Goal: Communication & Community: Answer question/provide support

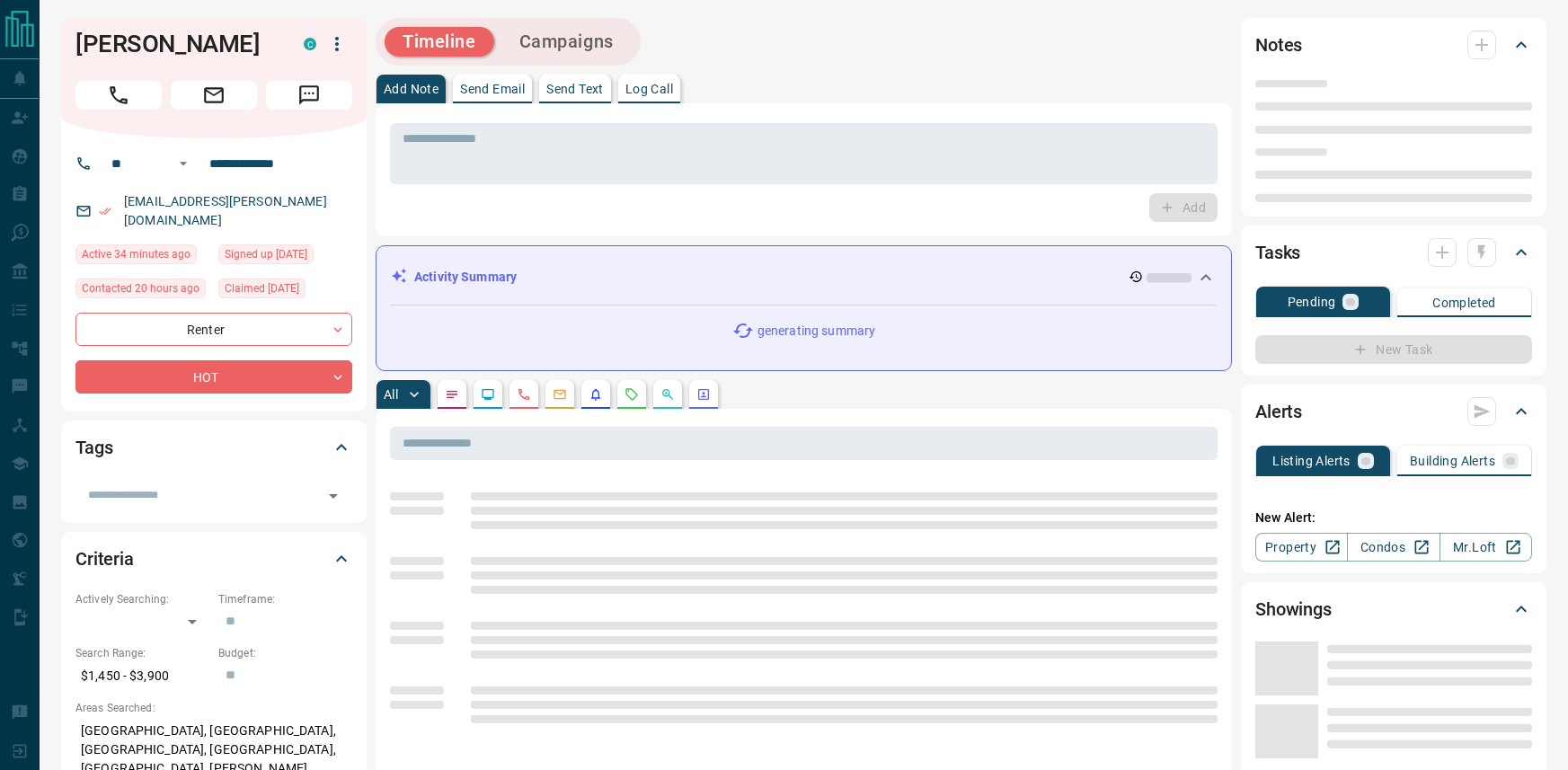
type input "**"
type input "**********"
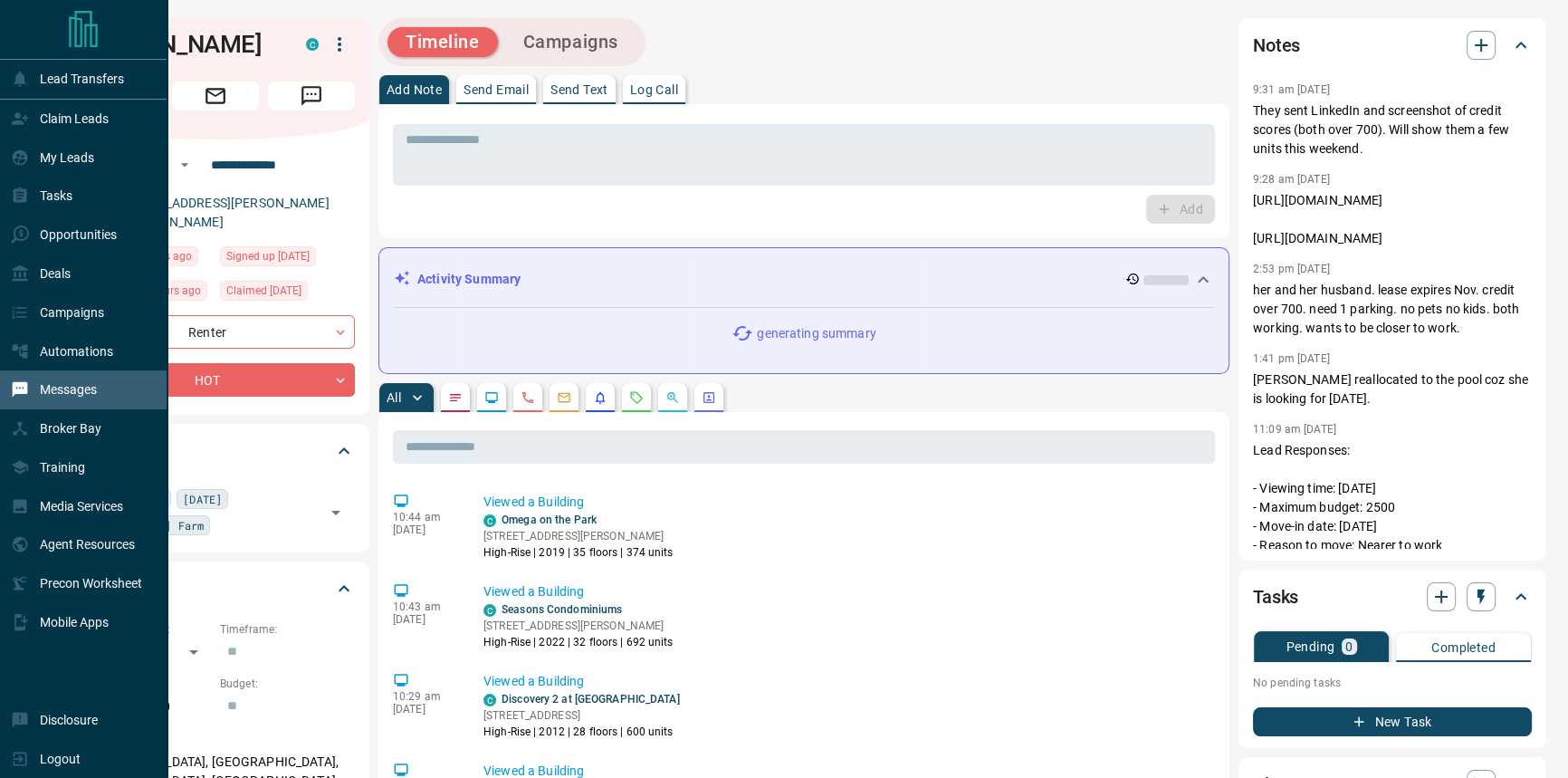
click at [120, 385] on div "Messages" at bounding box center [84, 389] width 168 height 39
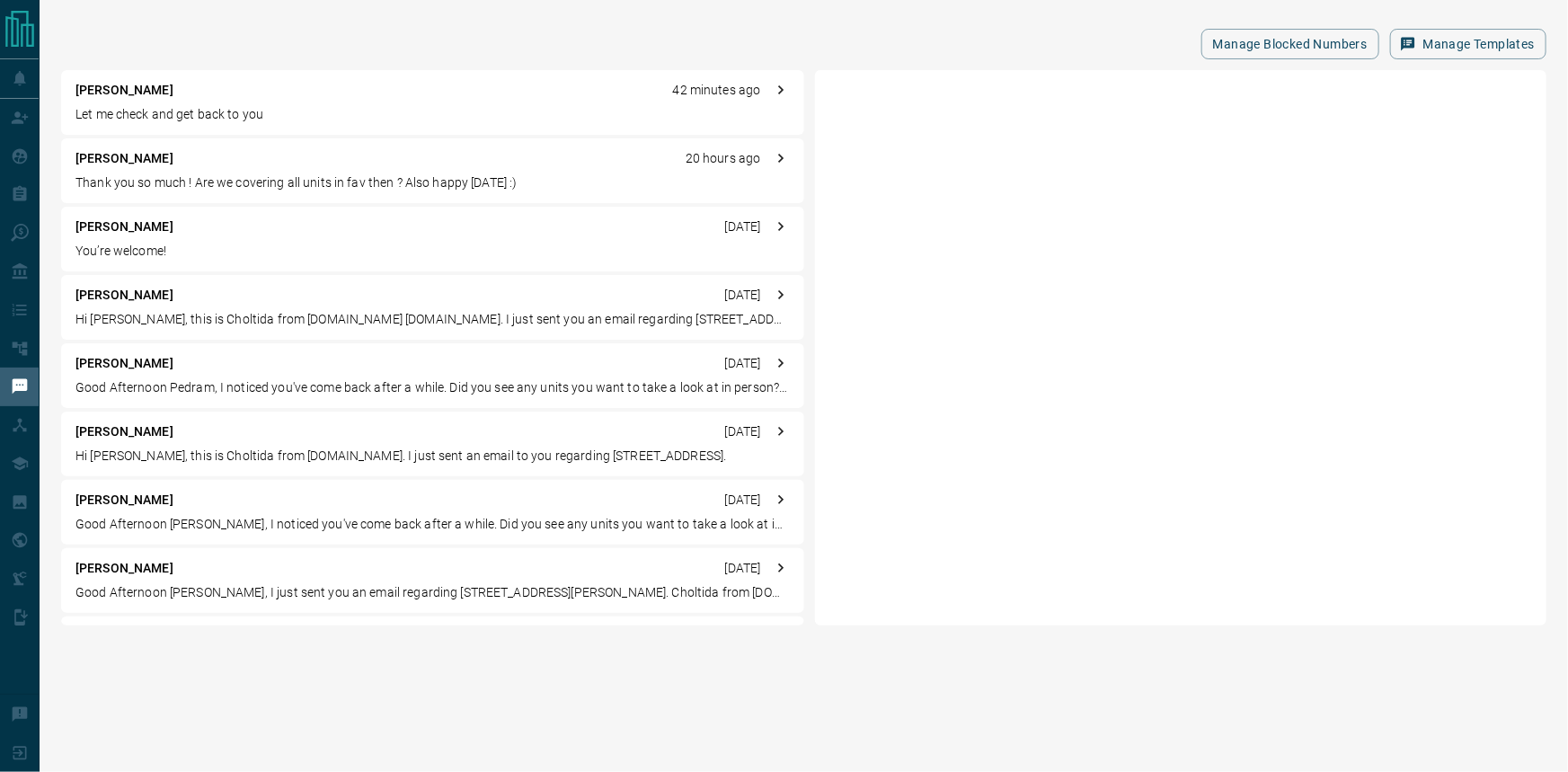
click at [416, 256] on p "You’re welcome!" at bounding box center [432, 251] width 714 height 19
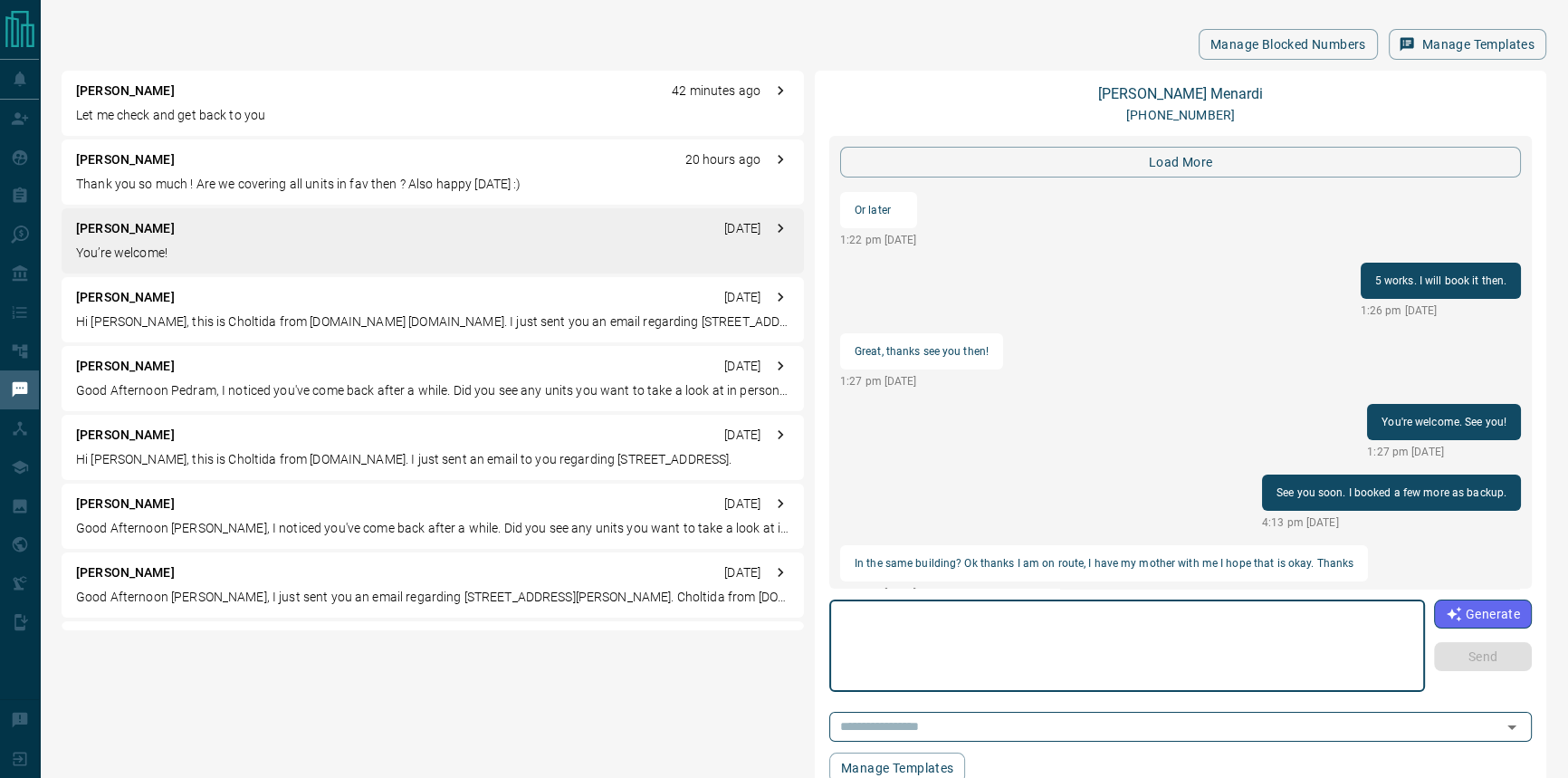
scroll to position [1783, 0]
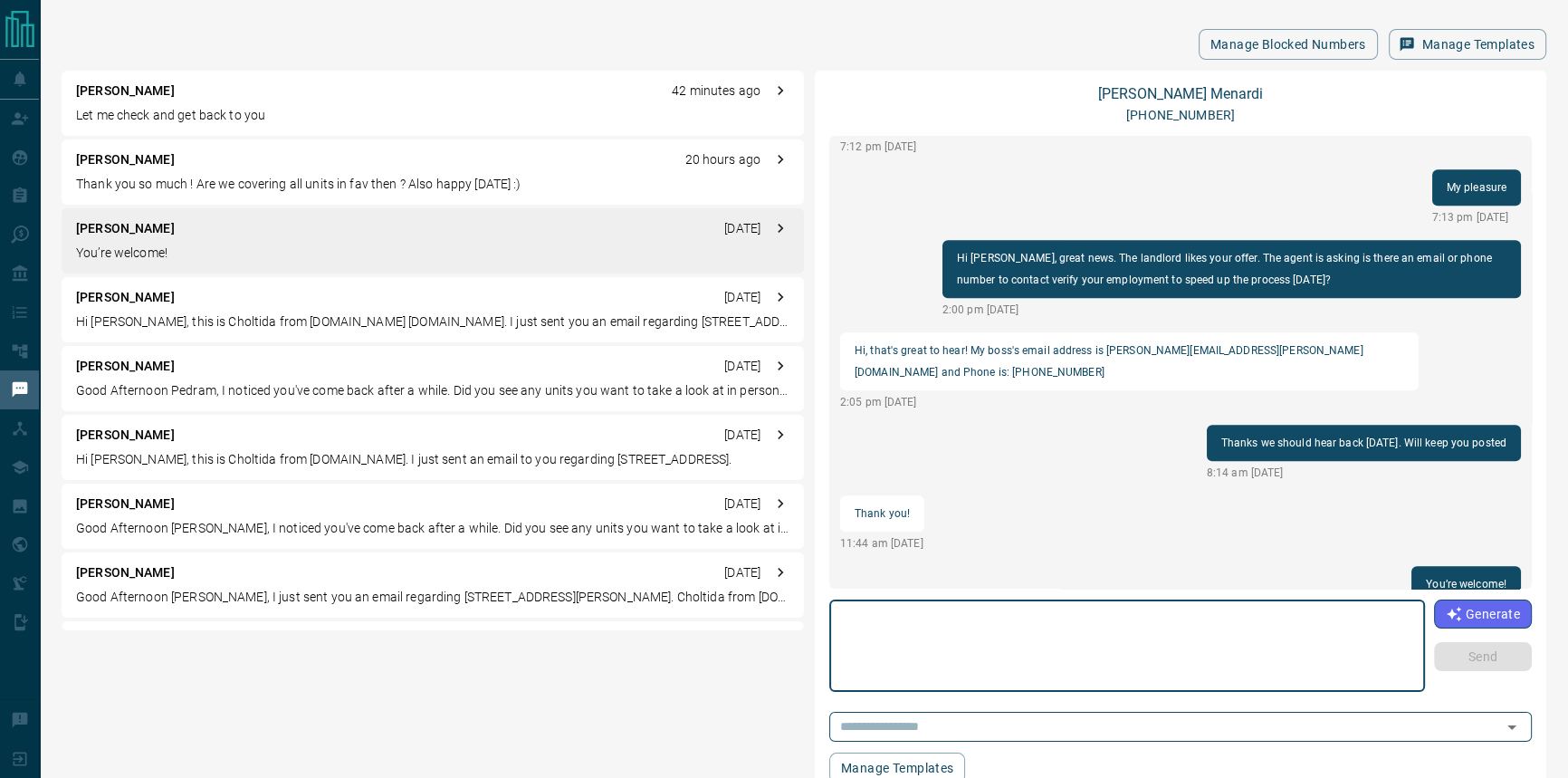
click at [1139, 640] on textarea at bounding box center [1128, 646] width 571 height 77
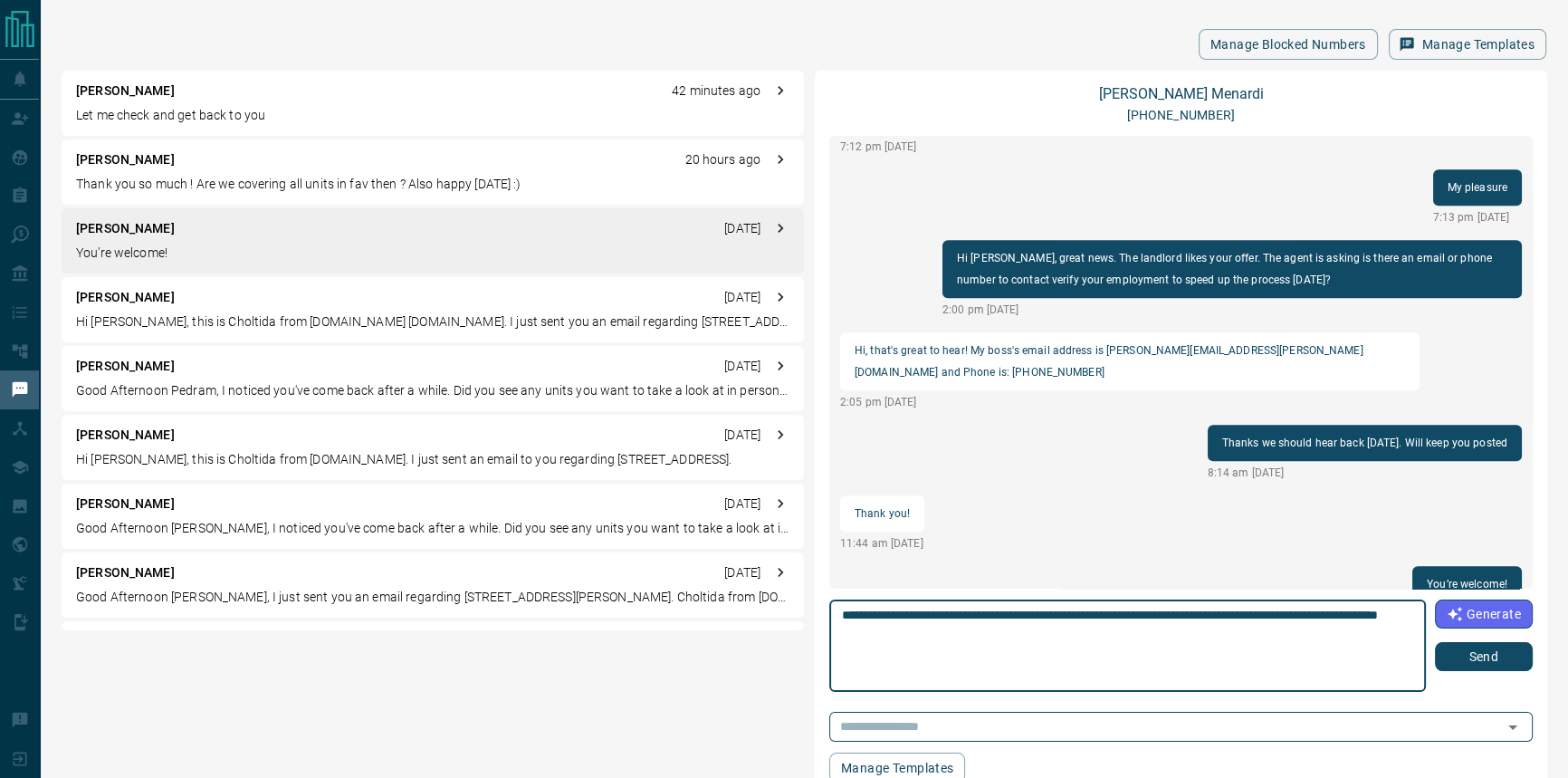
click at [1386, 613] on textarea "**********" at bounding box center [1128, 646] width 572 height 77
type textarea "**********"
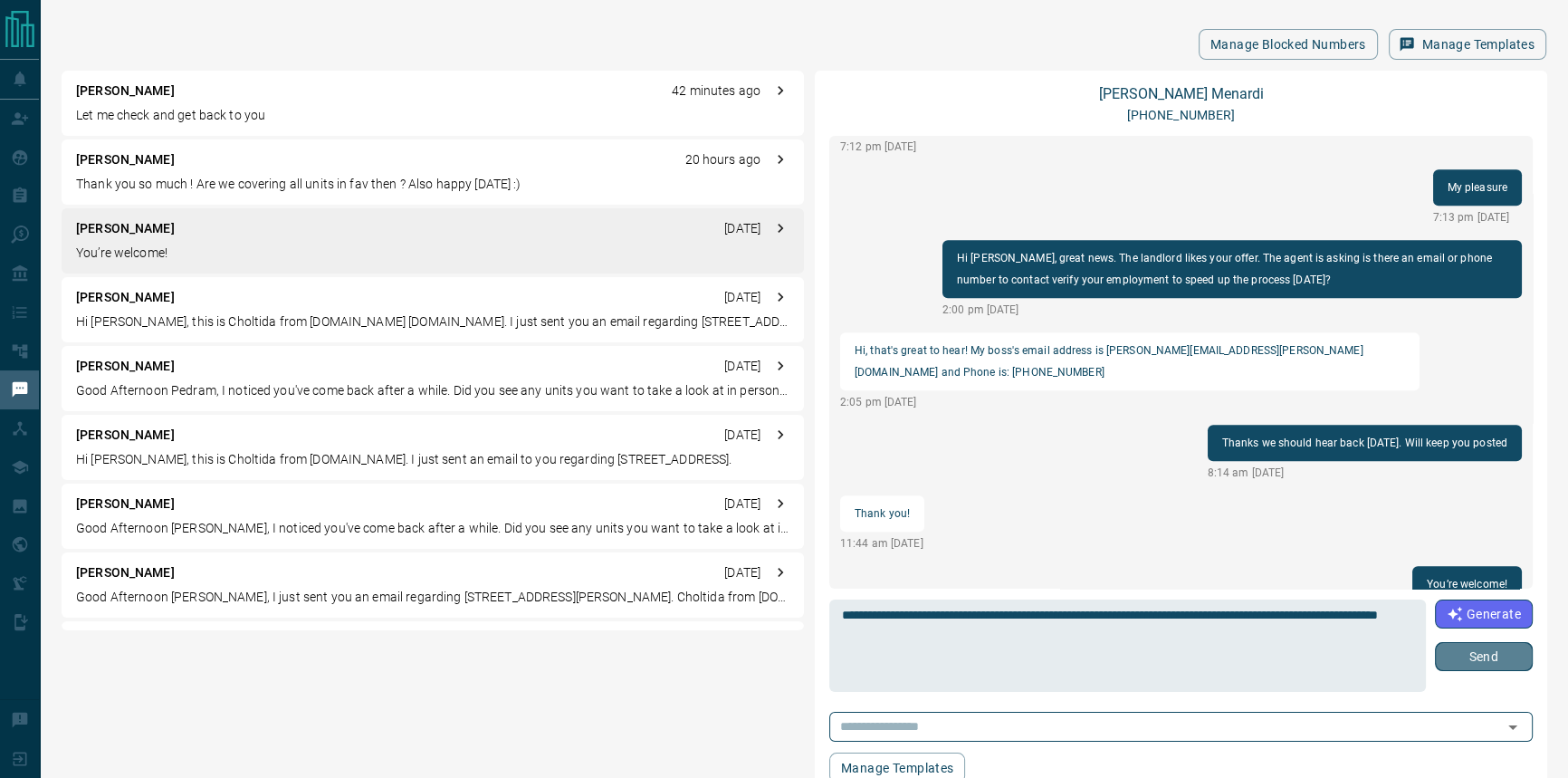
click at [1518, 665] on button "Send" at bounding box center [1484, 656] width 97 height 29
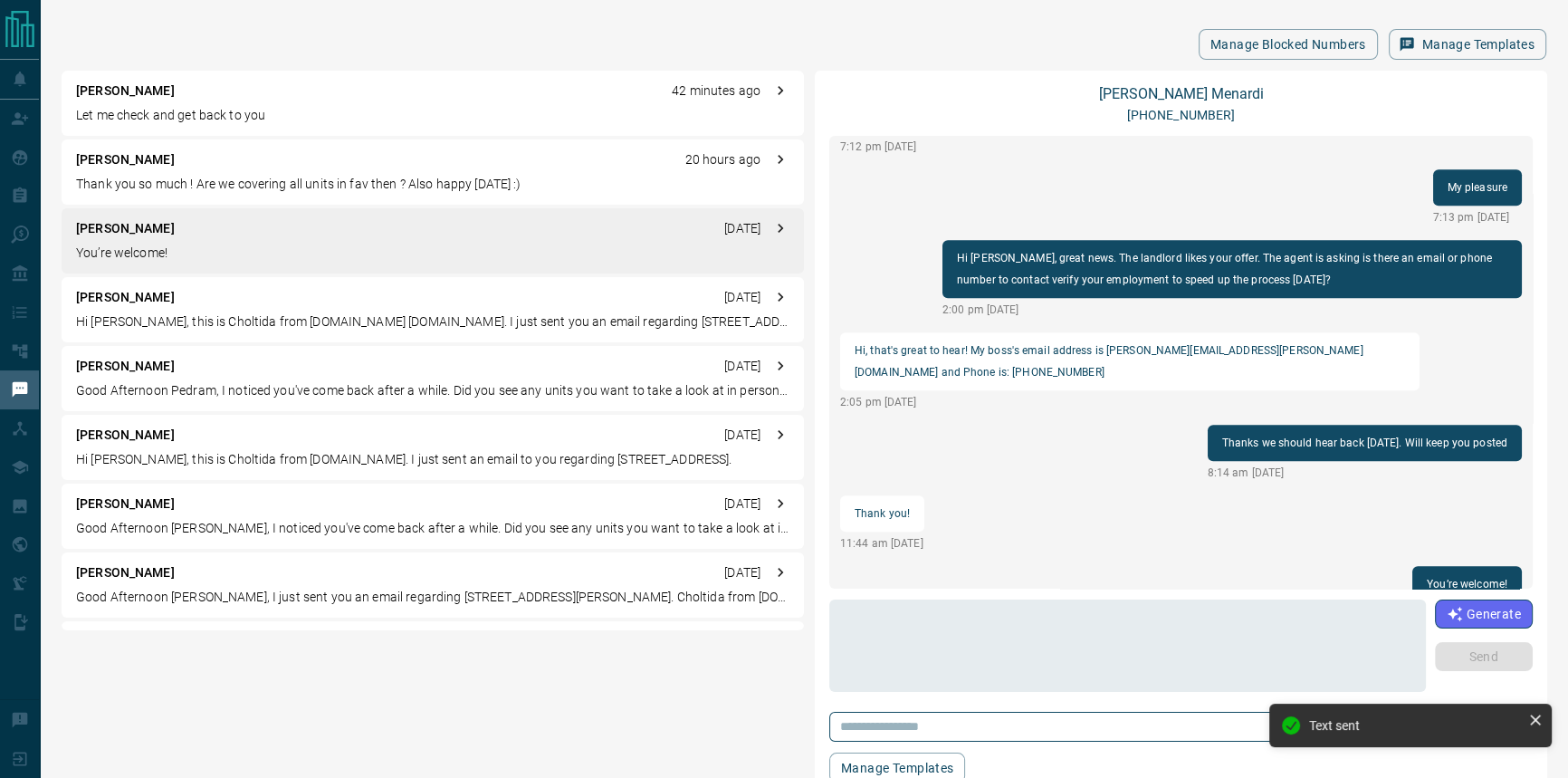
scroll to position [1804, 0]
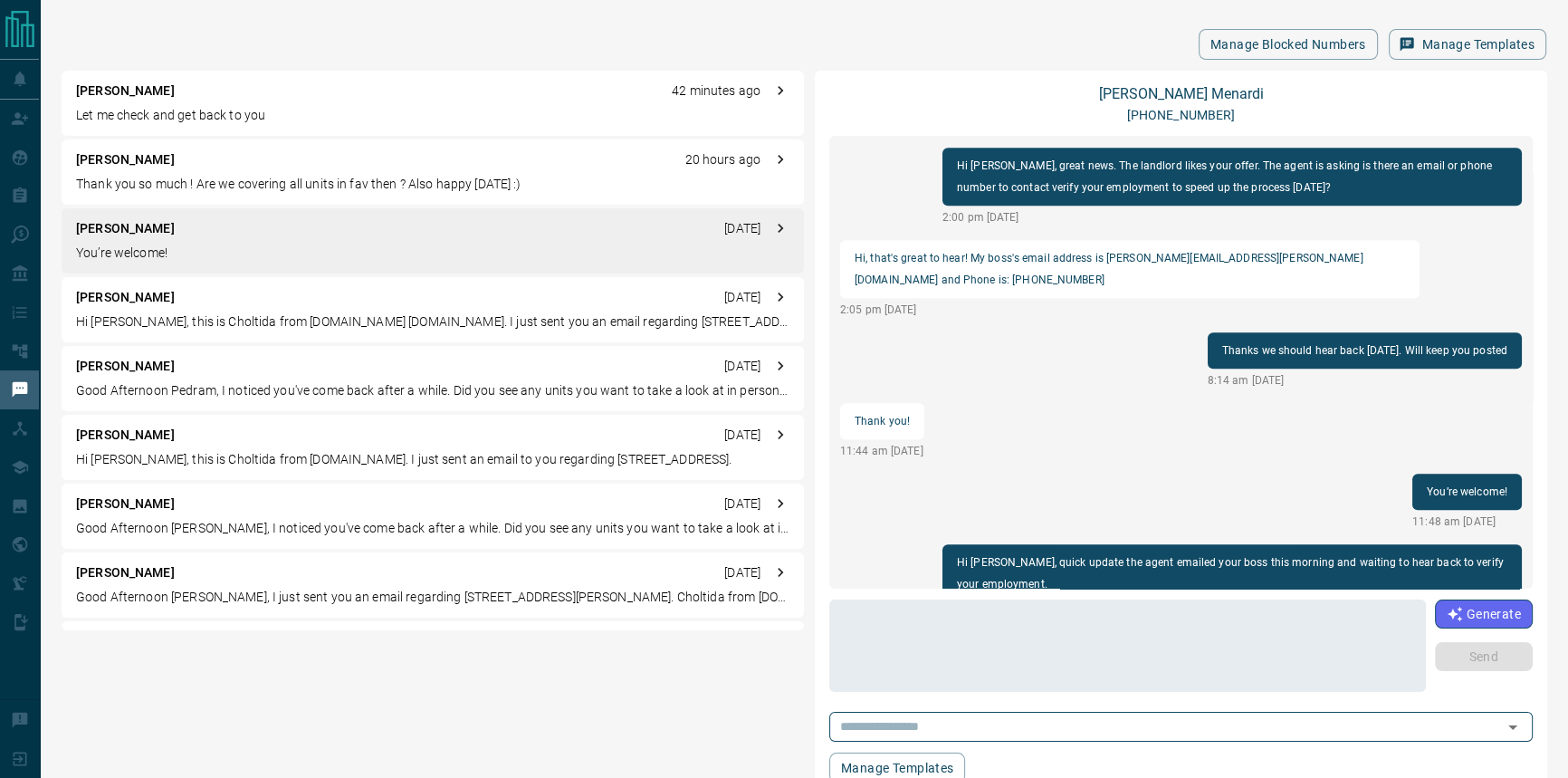
click at [390, 106] on p "Let me check and get back to you" at bounding box center [432, 116] width 714 height 19
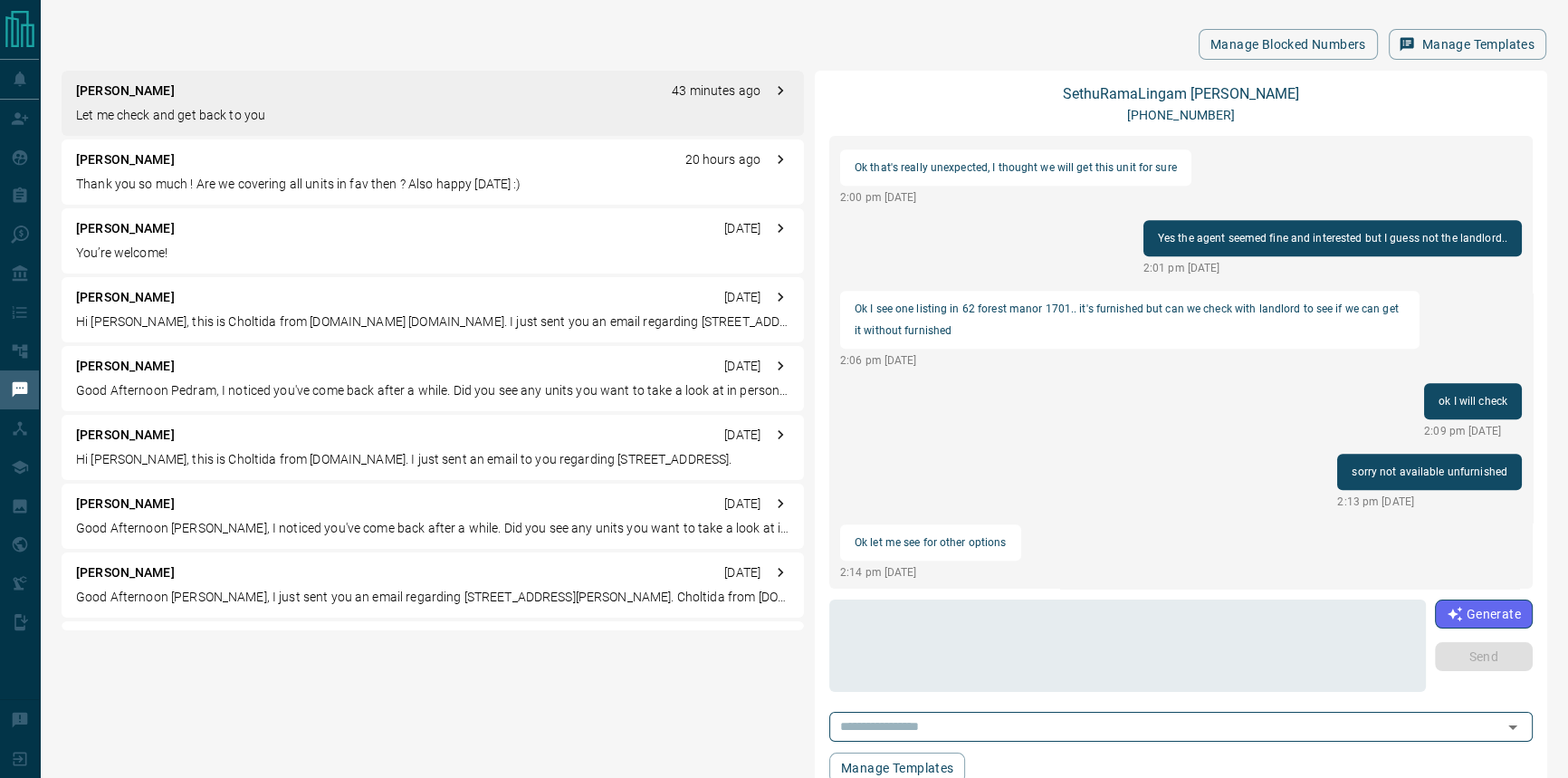
scroll to position [1847, 0]
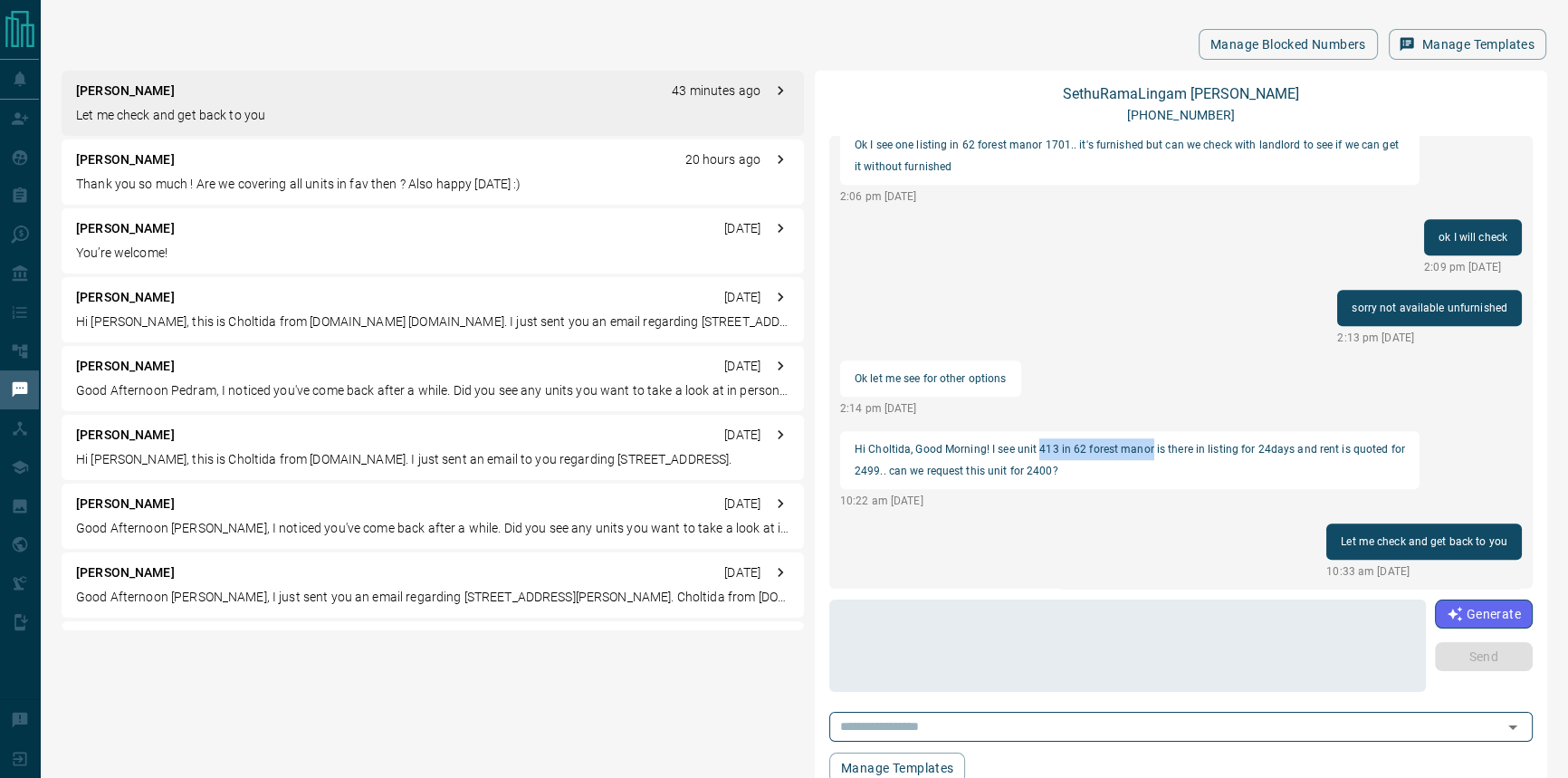
drag, startPoint x: 1149, startPoint y: 448, endPoint x: 1038, endPoint y: 442, distance: 111.2
click at [1038, 442] on p "Hi Choltida, Good Morning! I see unit 413 in 62 forest manor is there in listin…" at bounding box center [1130, 460] width 550 height 44
copy p "413 in 62 forest manor"
click at [961, 631] on textarea at bounding box center [1128, 646] width 572 height 77
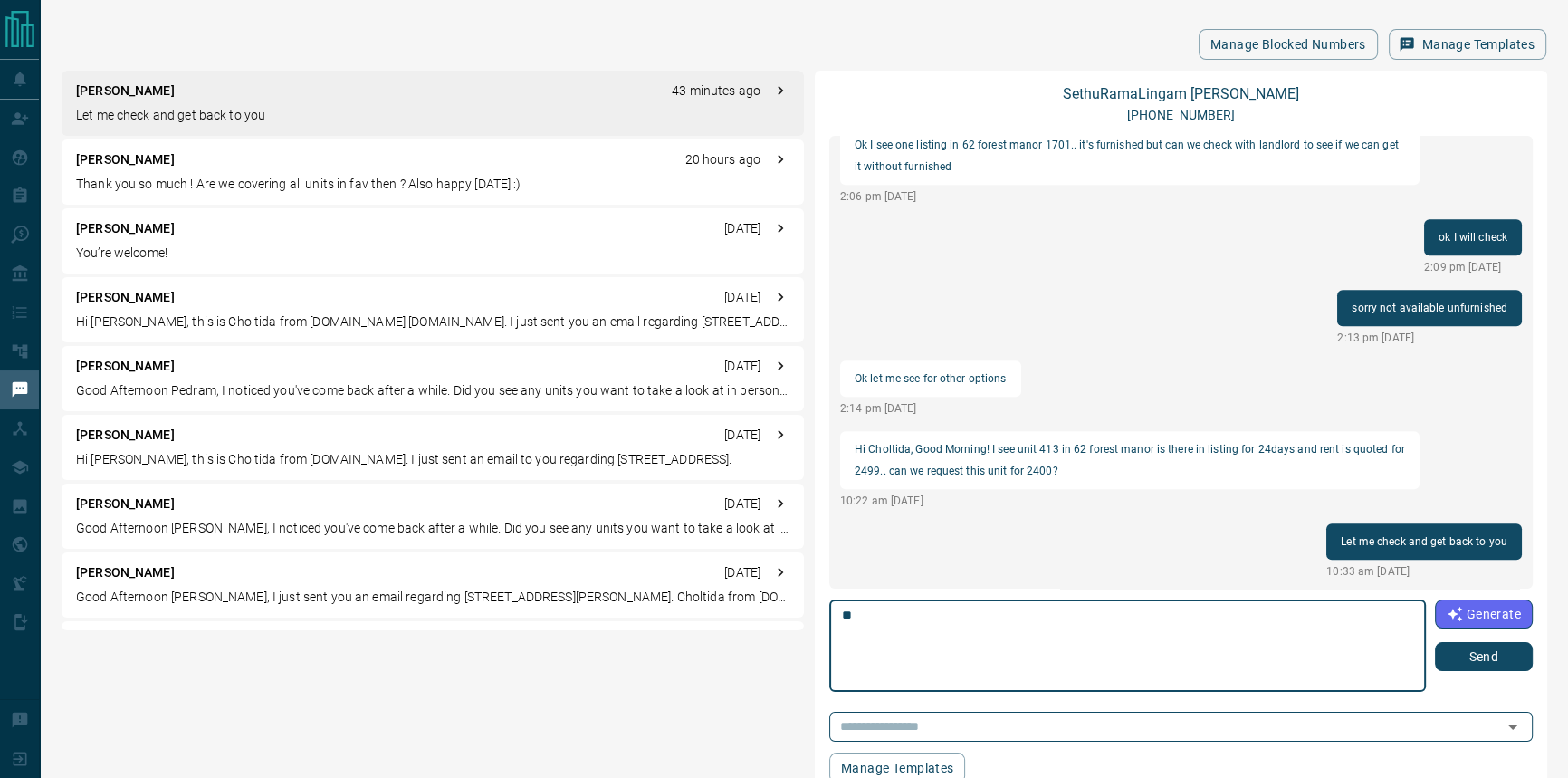
type textarea "*"
type textarea "**********"
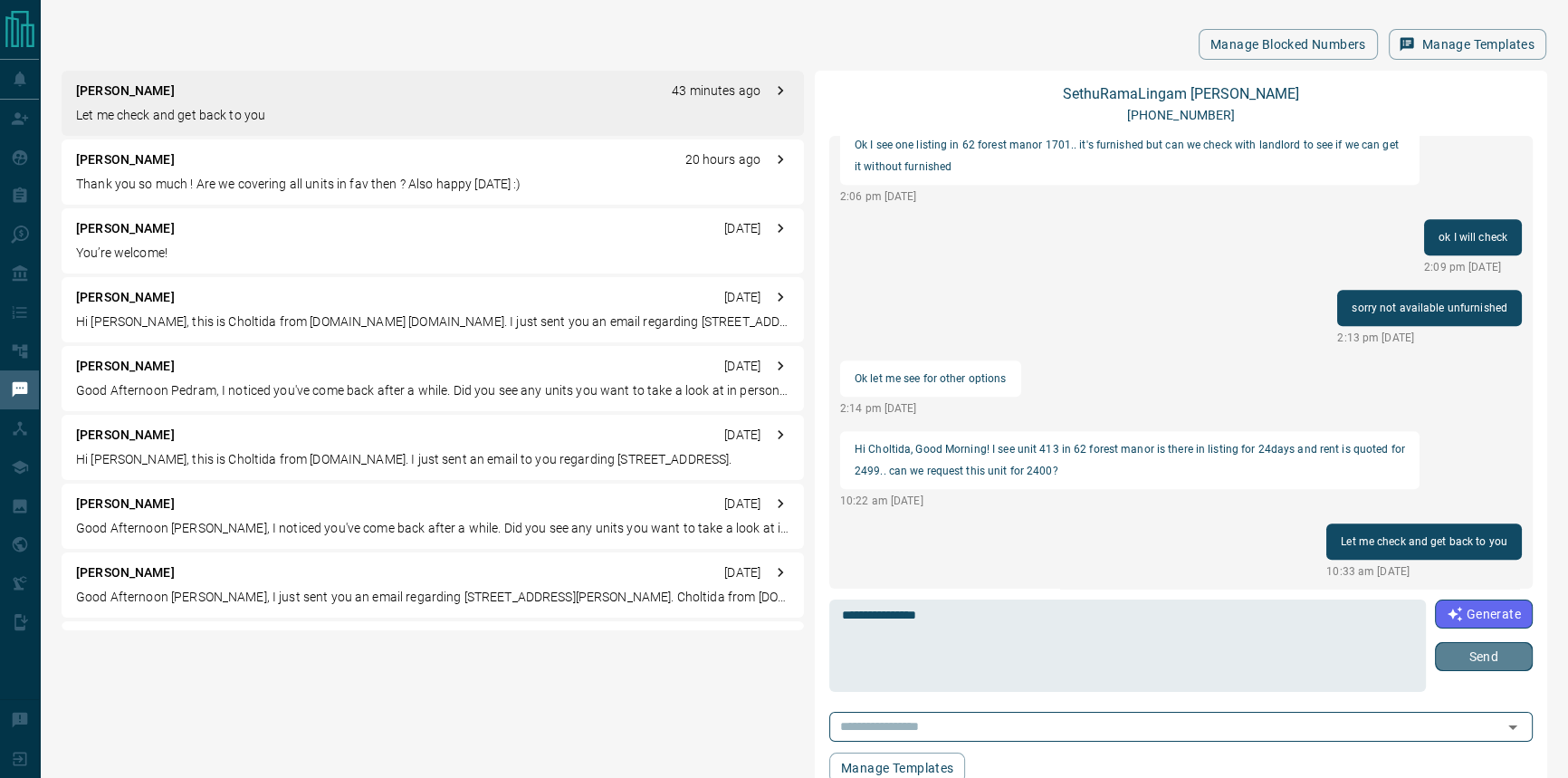
click at [1452, 665] on button "Send" at bounding box center [1484, 656] width 97 height 29
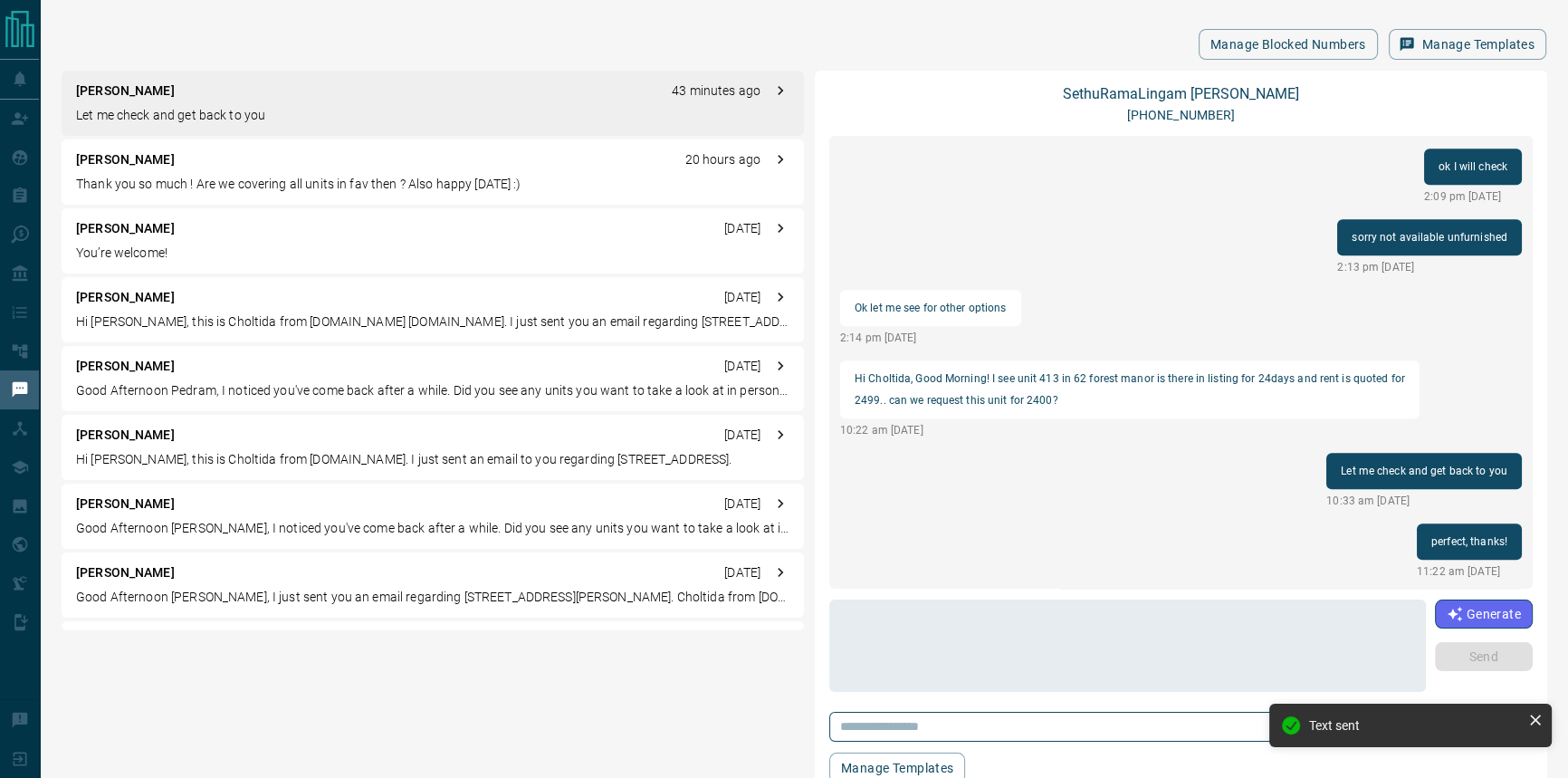
click at [403, 97] on div "[PERSON_NAME] 43 minutes ago" at bounding box center [432, 92] width 714 height 19
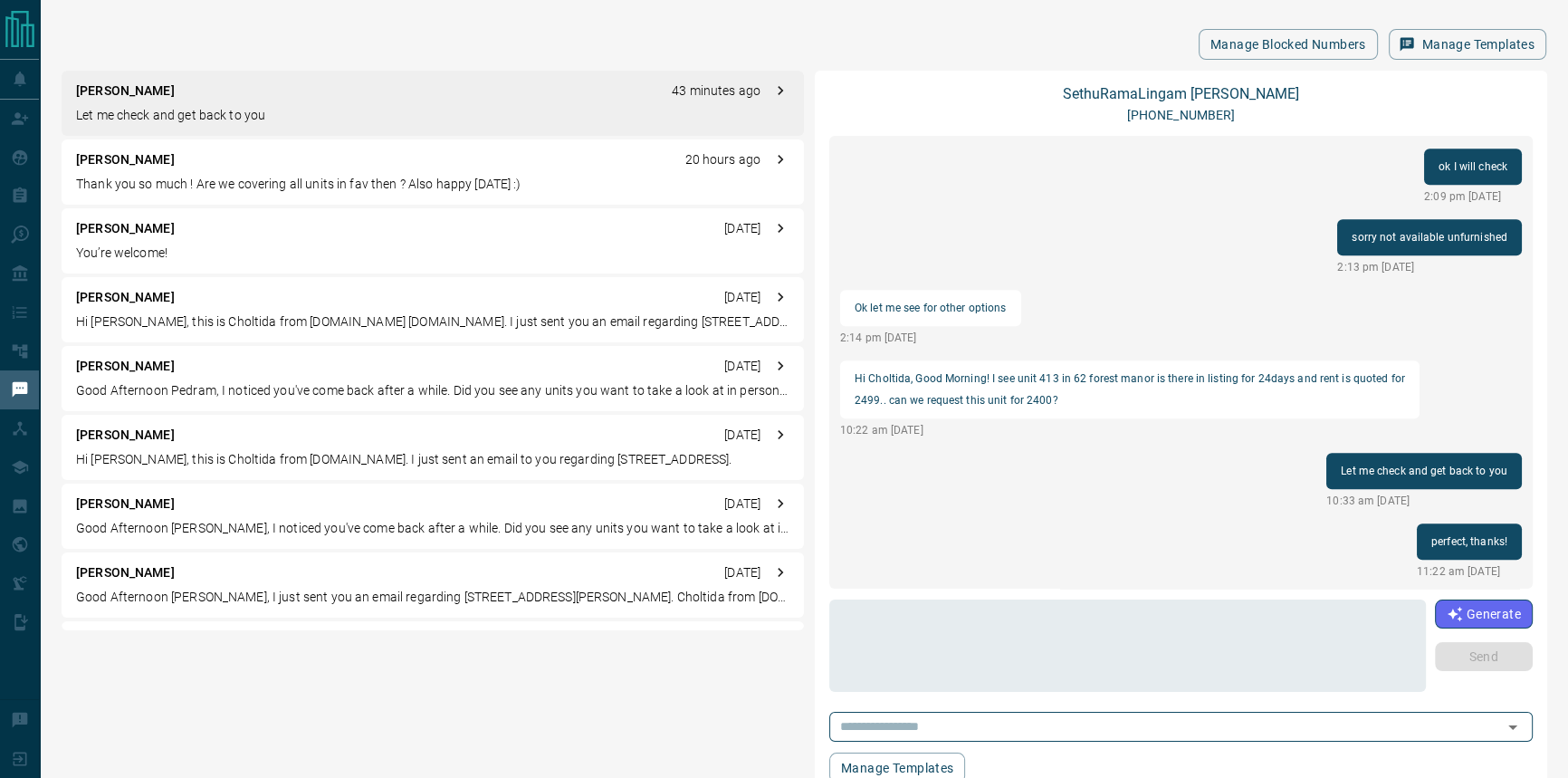
click at [1120, 580] on div "load more Anytime should work for me 11:16 am [DATE] Let's do 2.30pm then. I ha…" at bounding box center [1181, 361] width 703 height 453
click at [371, 110] on p "Let me check and get back to you" at bounding box center [432, 116] width 714 height 19
click at [174, 82] on p "[PERSON_NAME]" at bounding box center [125, 92] width 98 height 19
click at [300, 98] on div "[PERSON_NAME] 43 minutes ago" at bounding box center [432, 92] width 714 height 19
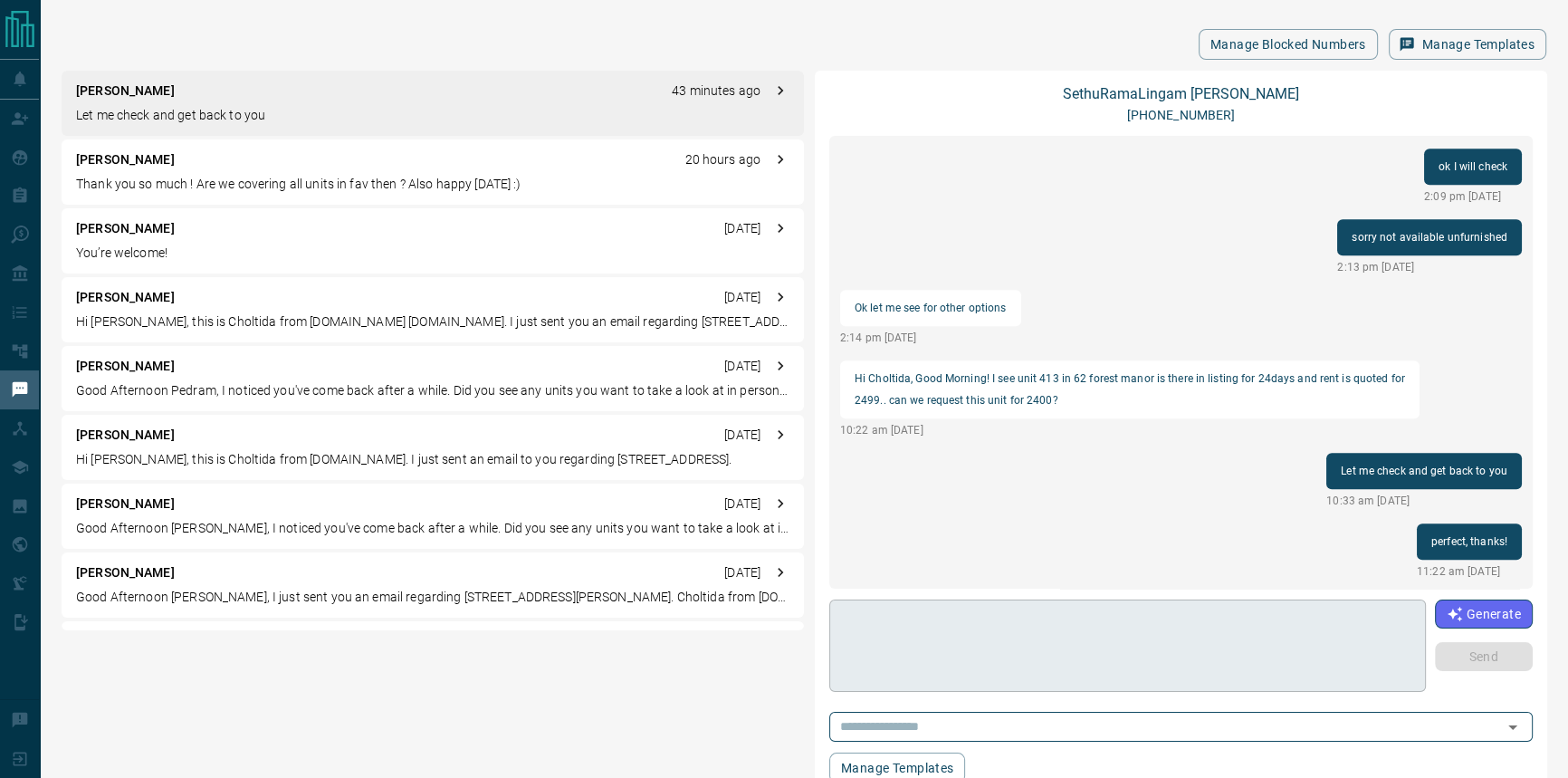
click at [1148, 658] on textarea at bounding box center [1128, 646] width 572 height 77
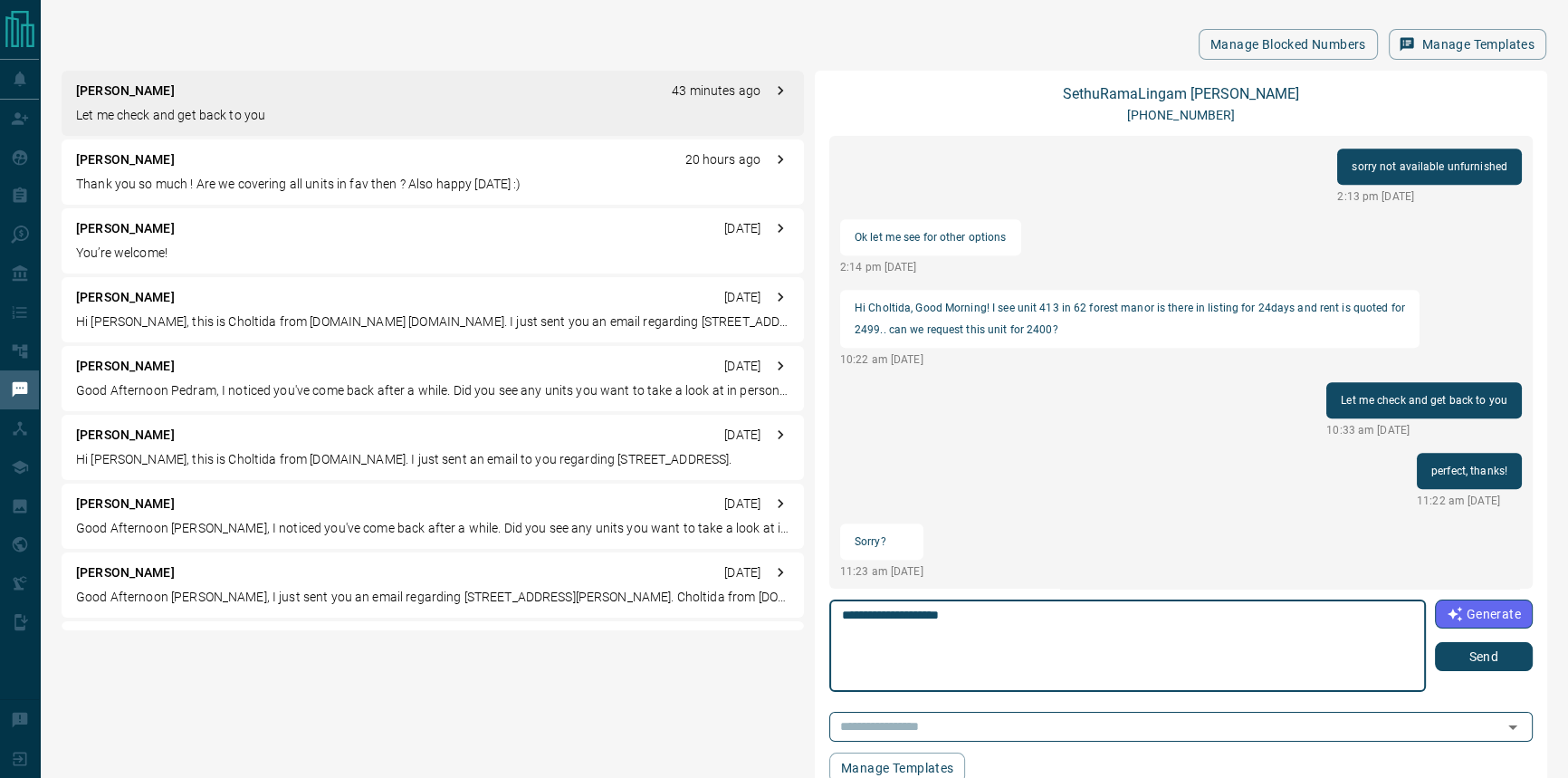
type textarea "**********"
click at [1464, 678] on div "**********" at bounding box center [1181, 646] width 703 height 93
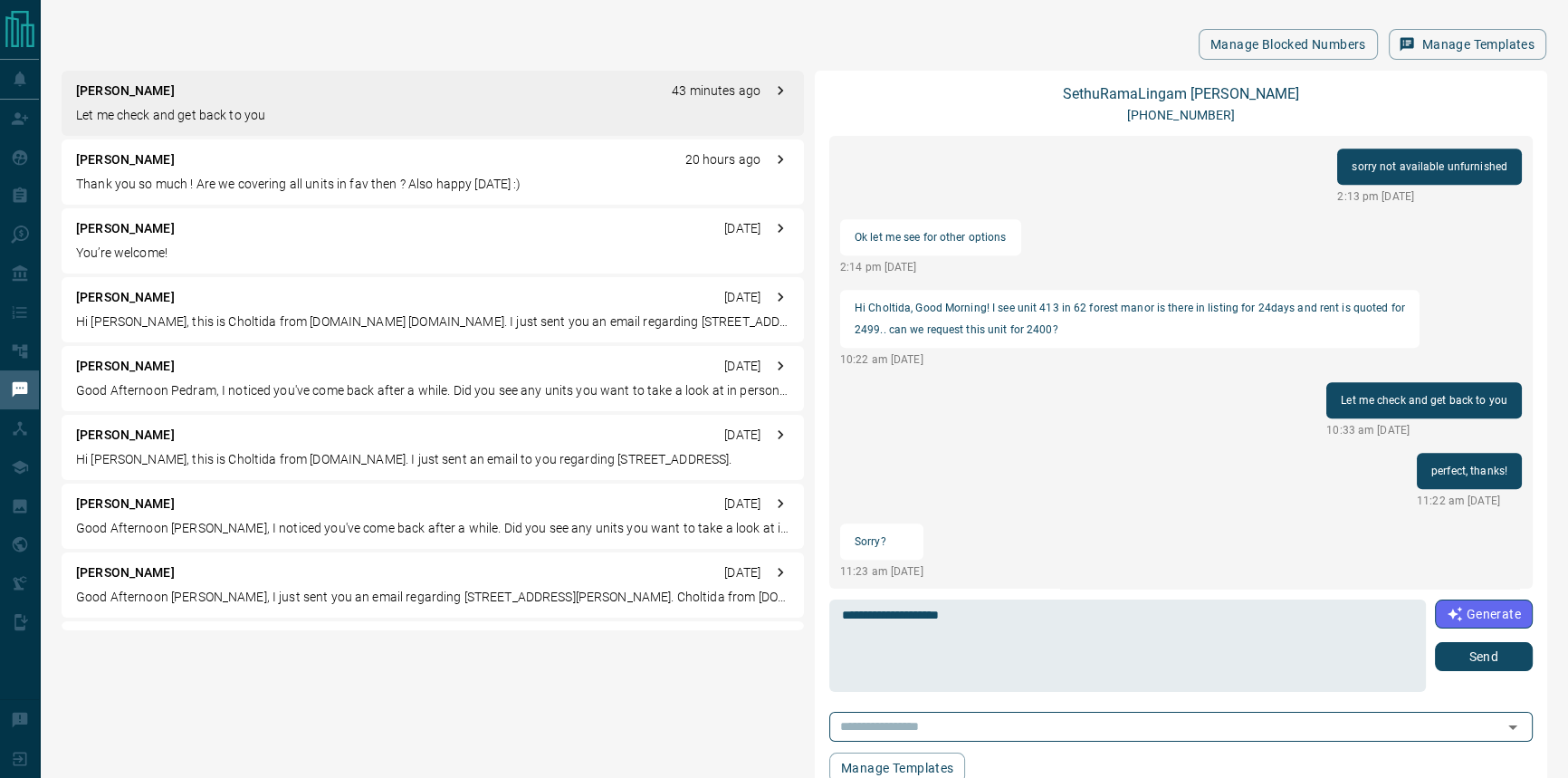
click at [1471, 638] on div "Generate Send" at bounding box center [1484, 635] width 97 height 71
drag, startPoint x: 1465, startPoint y: 645, endPoint x: 1458, endPoint y: 654, distance: 11.4
click at [1458, 654] on button "Send" at bounding box center [1484, 656] width 97 height 29
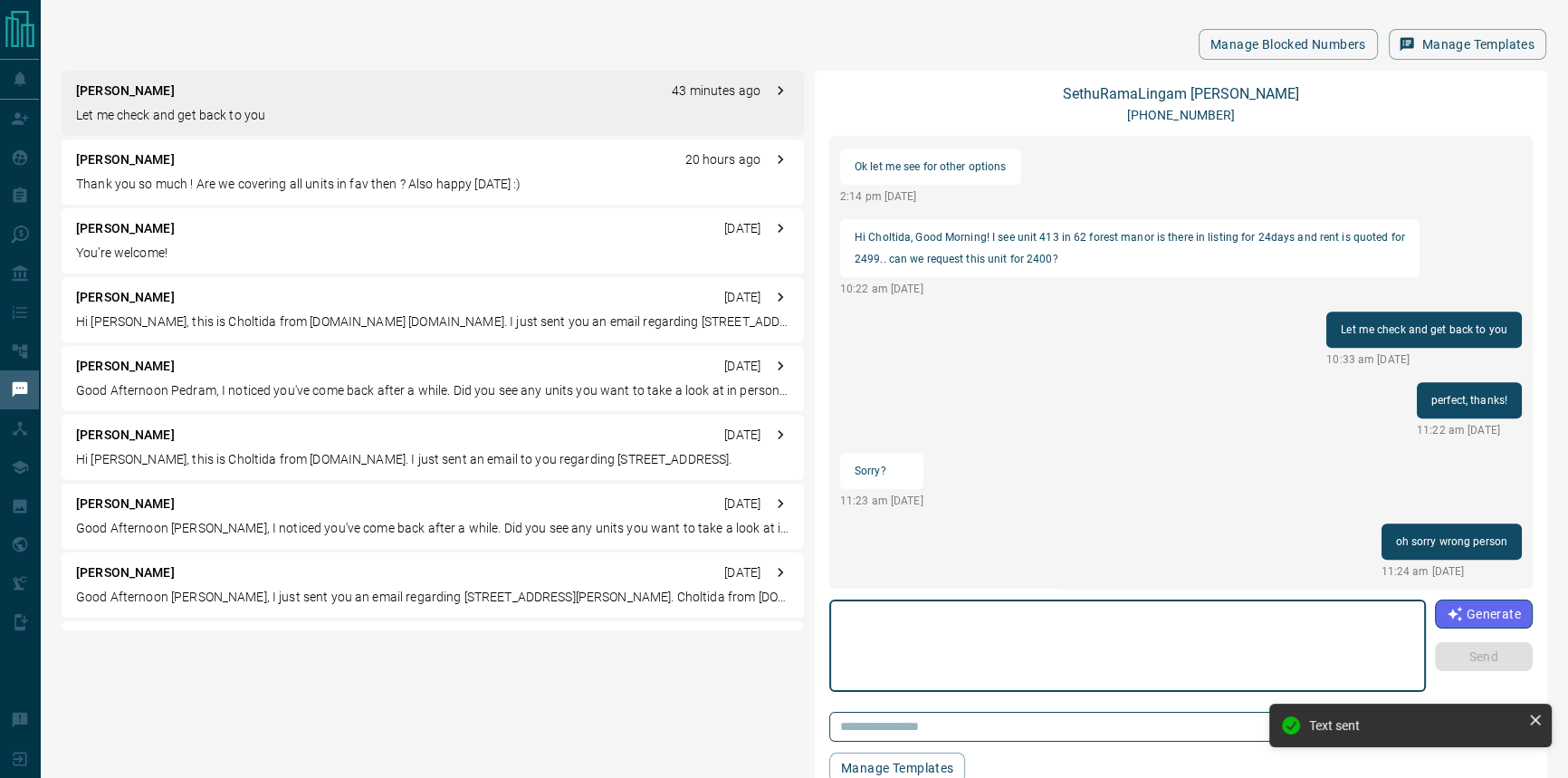
click at [1333, 670] on textarea at bounding box center [1128, 646] width 572 height 77
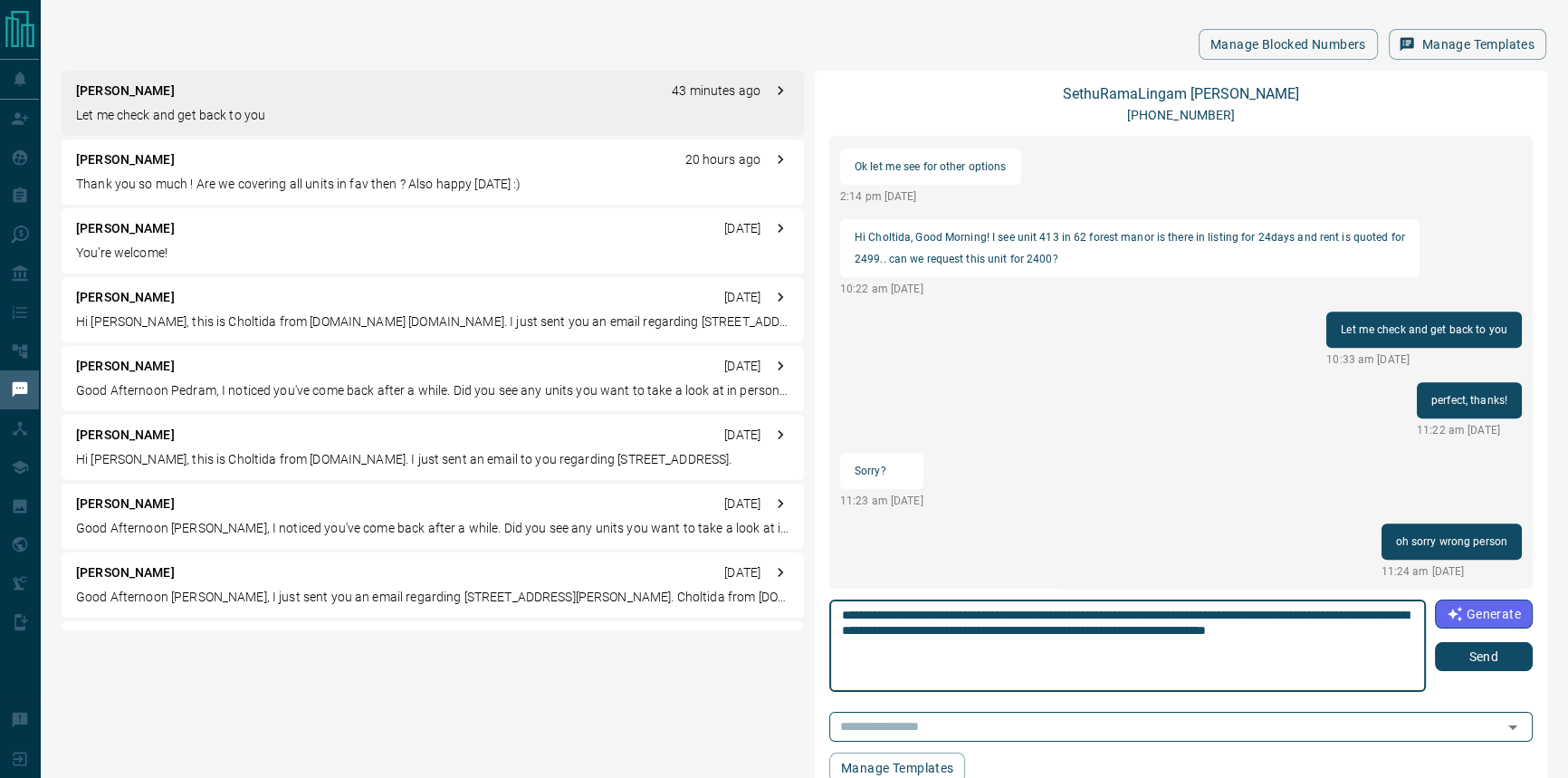
type textarea "**********"
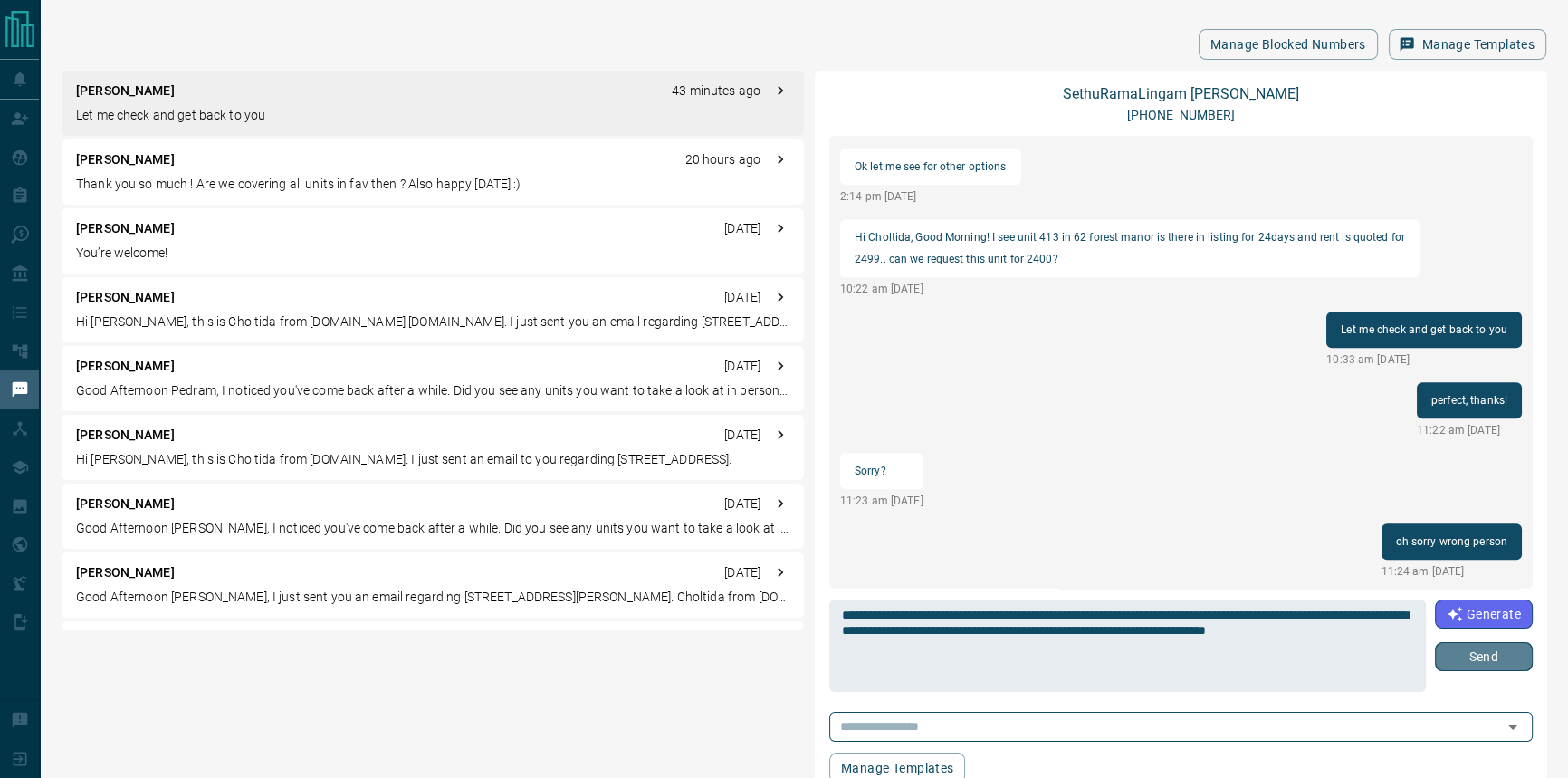
click at [1474, 657] on button "Send" at bounding box center [1484, 656] width 97 height 29
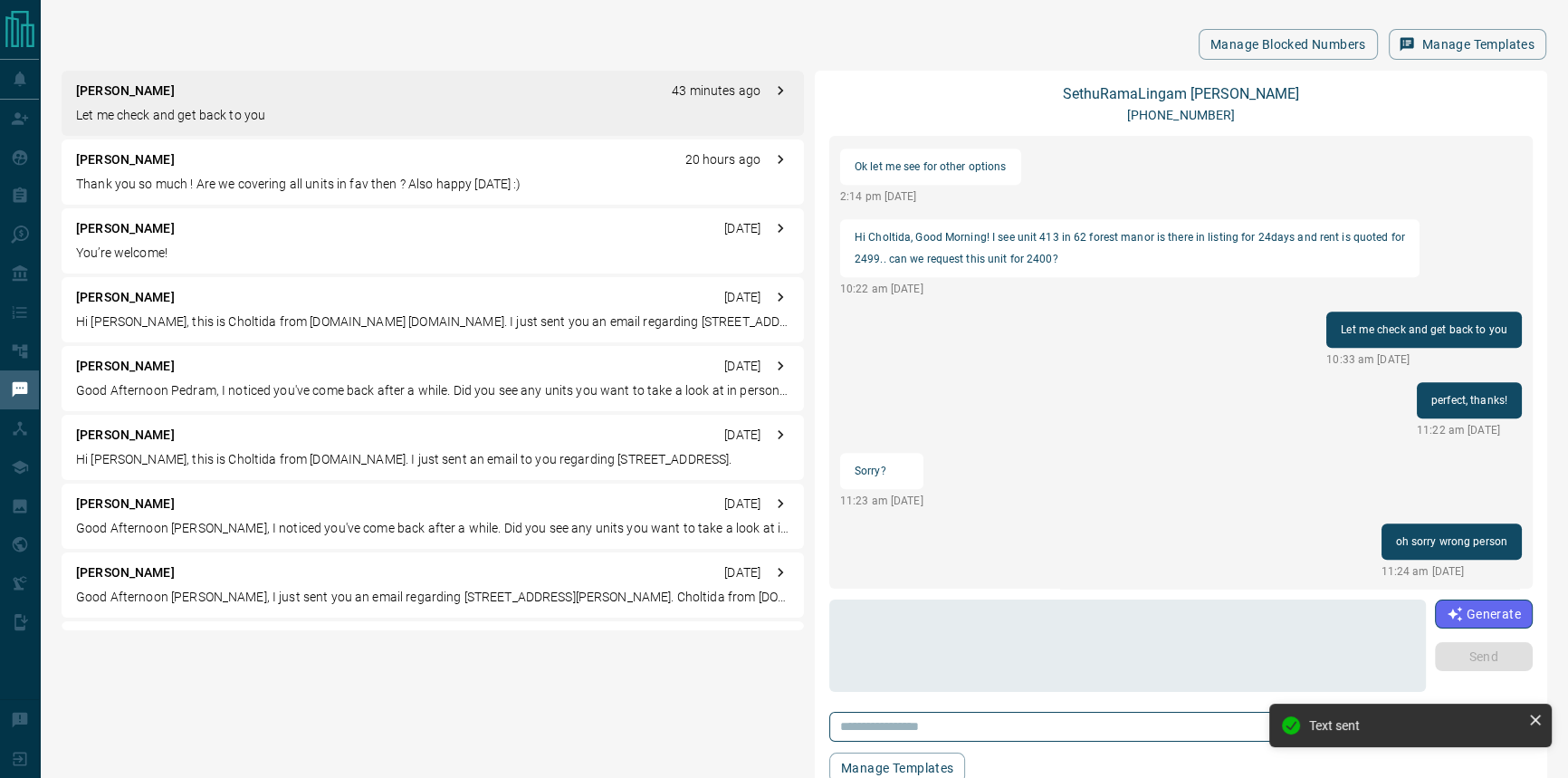
scroll to position [1870, 0]
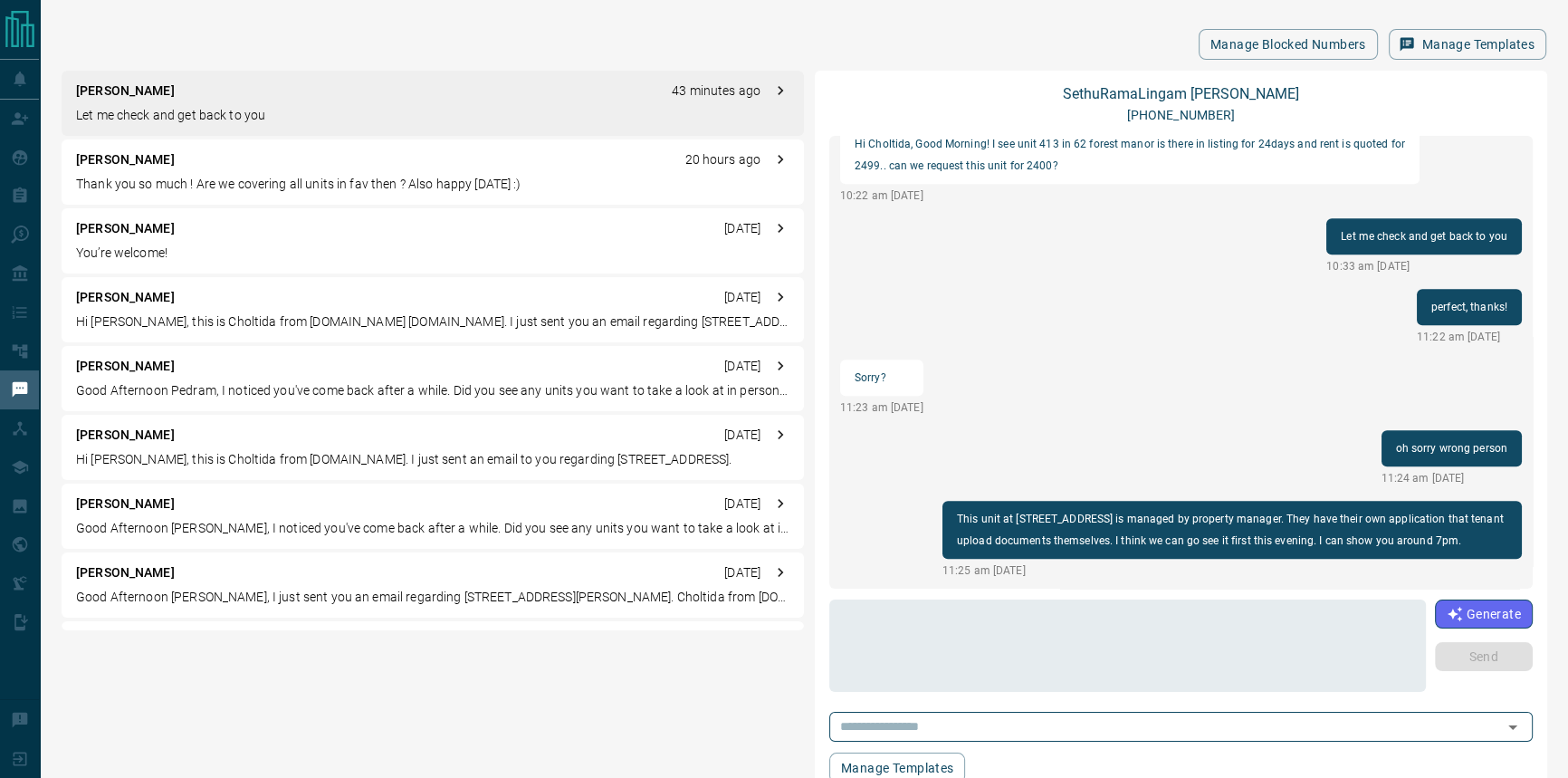
click at [486, 244] on p "You’re welcome!" at bounding box center [432, 253] width 714 height 19
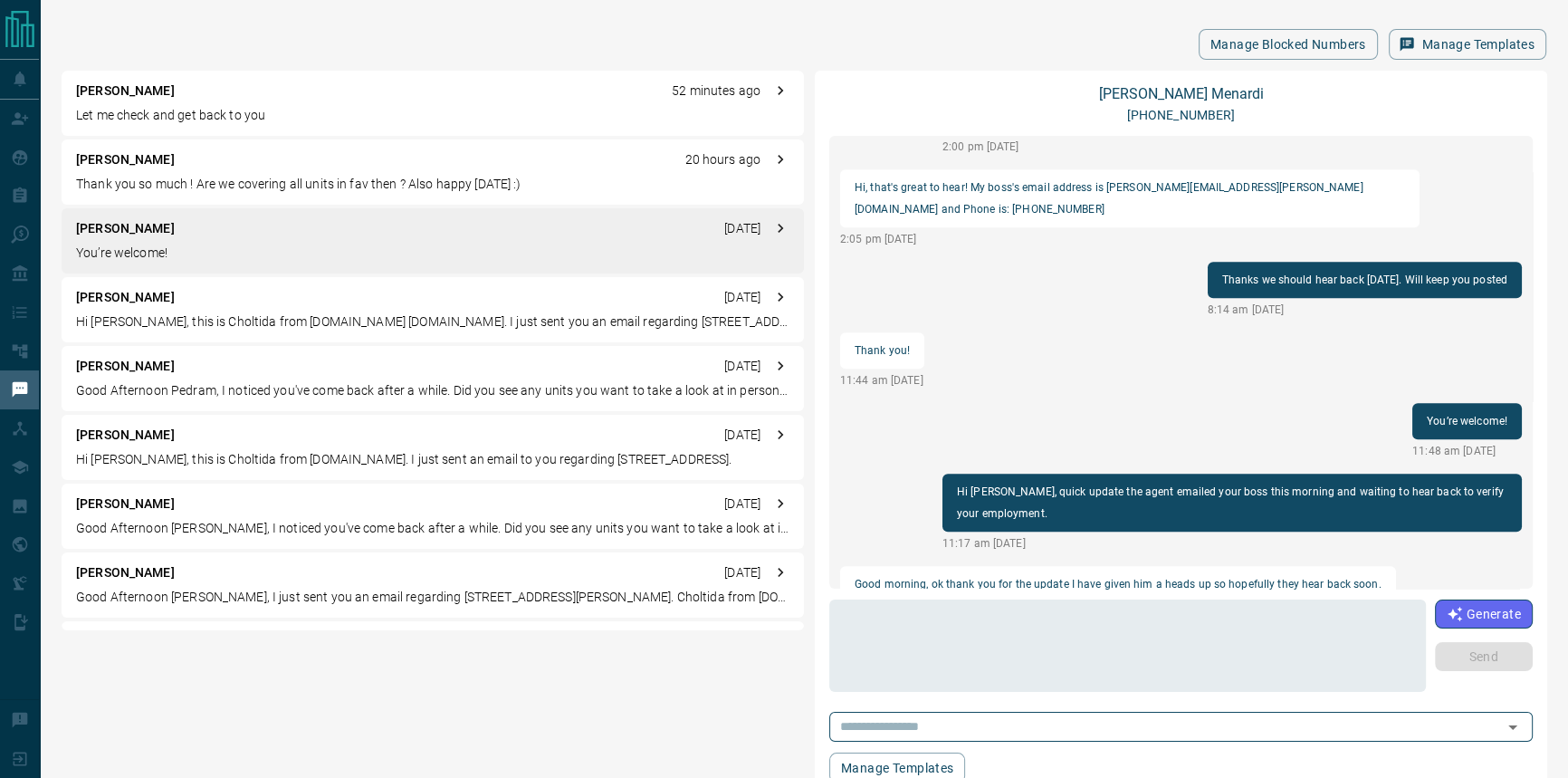
scroll to position [1803, 0]
click at [1232, 657] on textarea at bounding box center [1128, 646] width 572 height 77
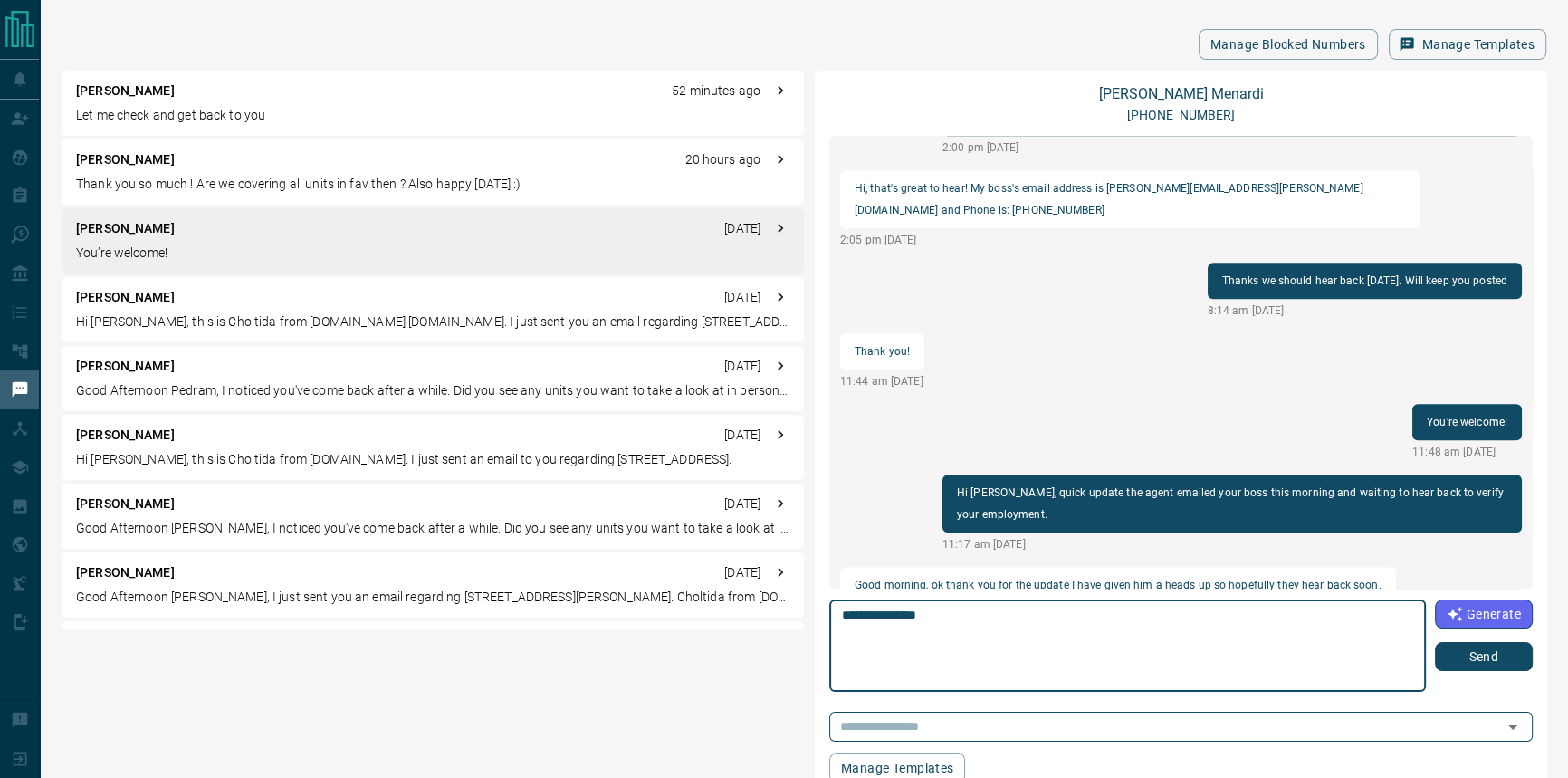
type textarea "**********"
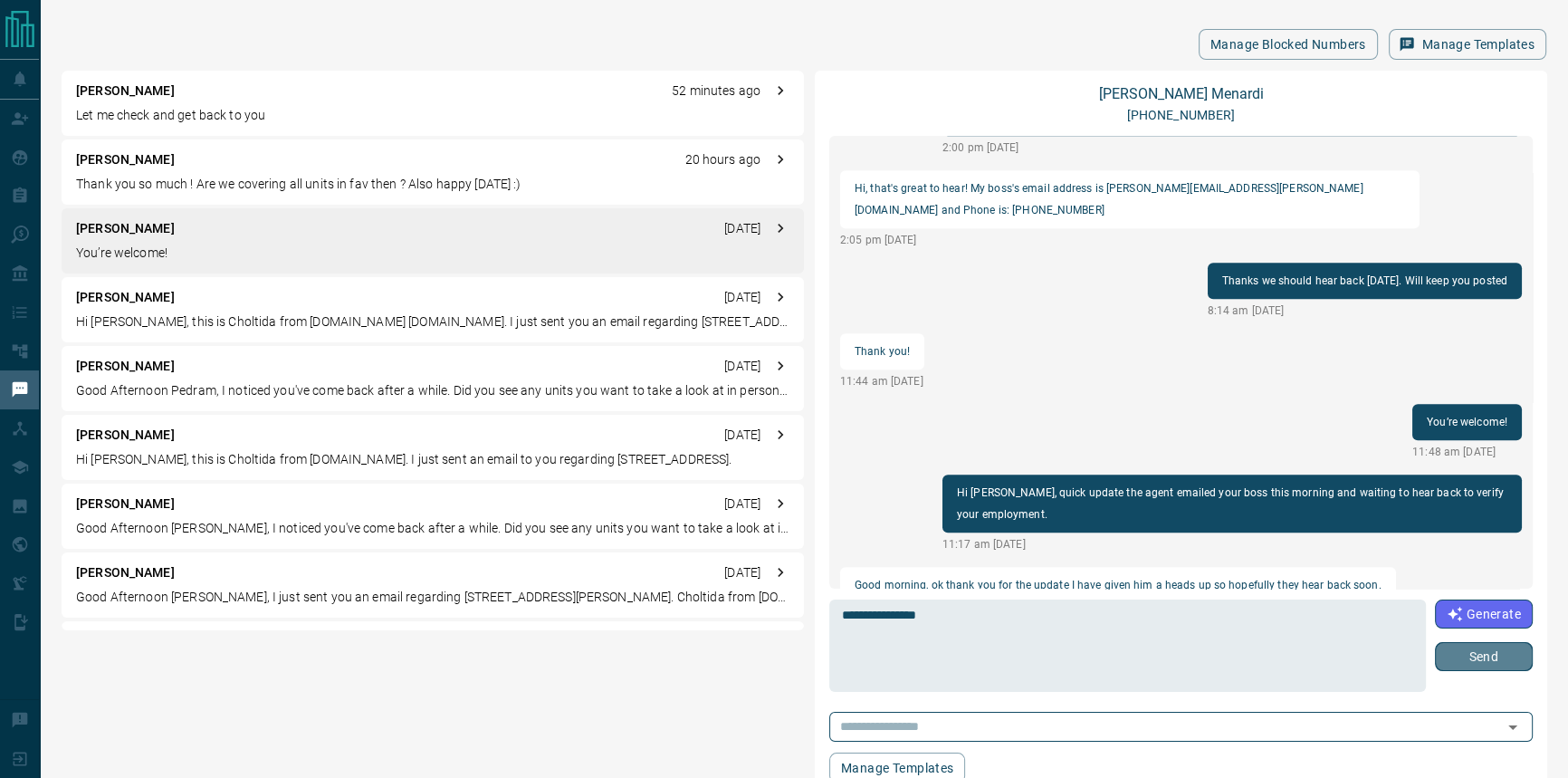
click at [1501, 664] on button "Send" at bounding box center [1484, 656] width 97 height 29
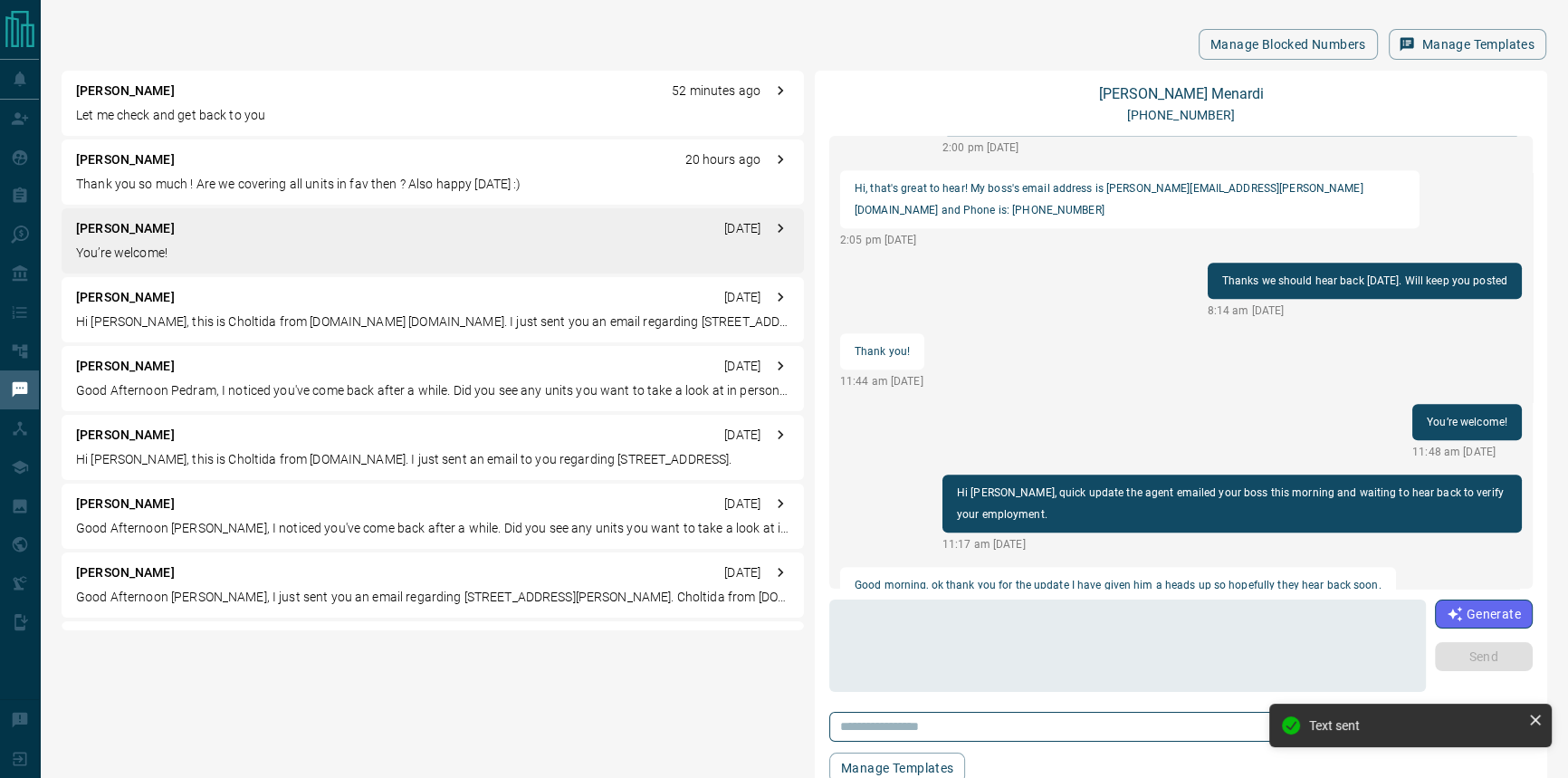
scroll to position [1804, 0]
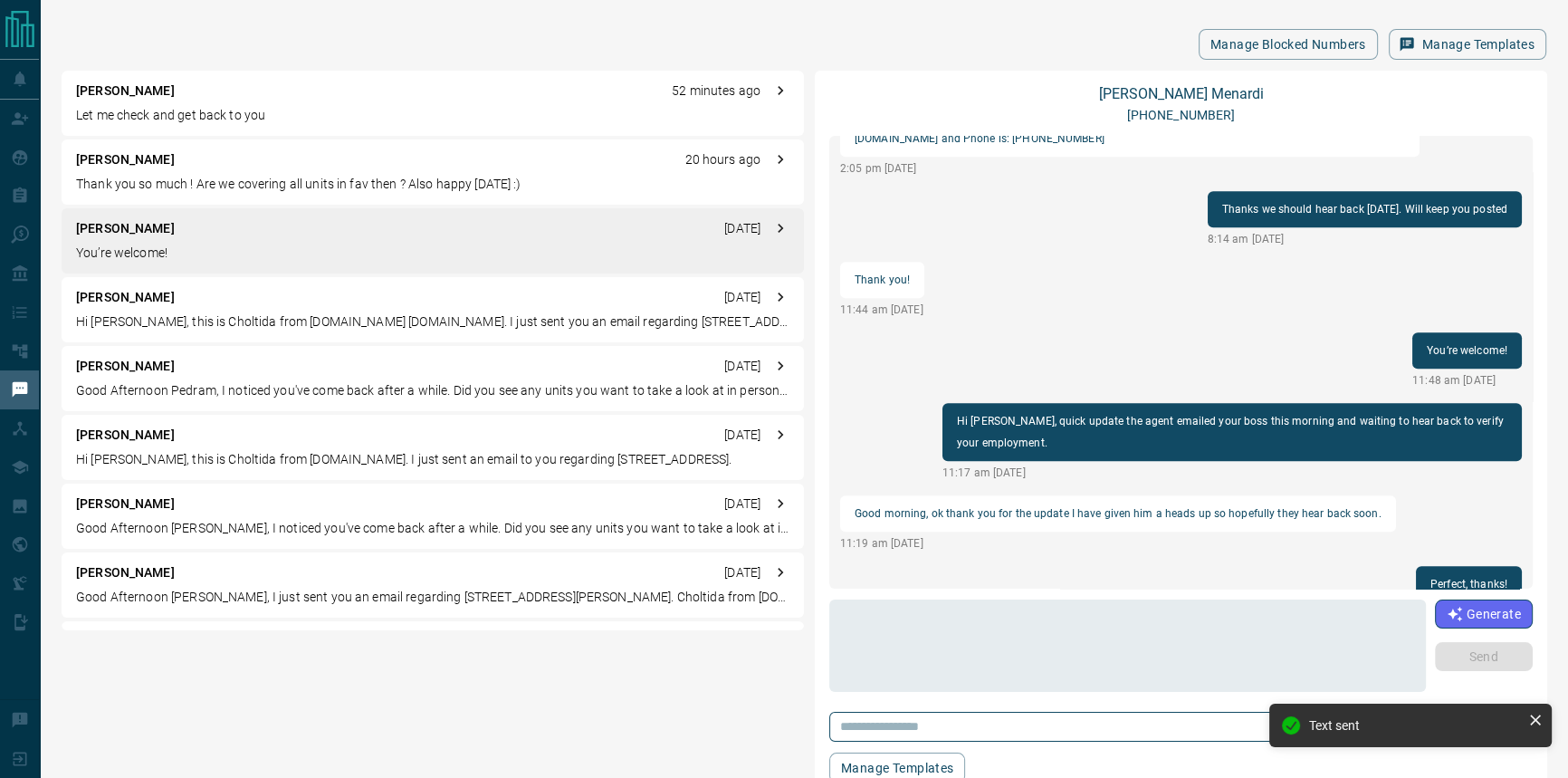
click at [557, 185] on p "Thank you so much ! Are we covering all units in fav then ? Also happy [DATE] :)" at bounding box center [432, 184] width 714 height 19
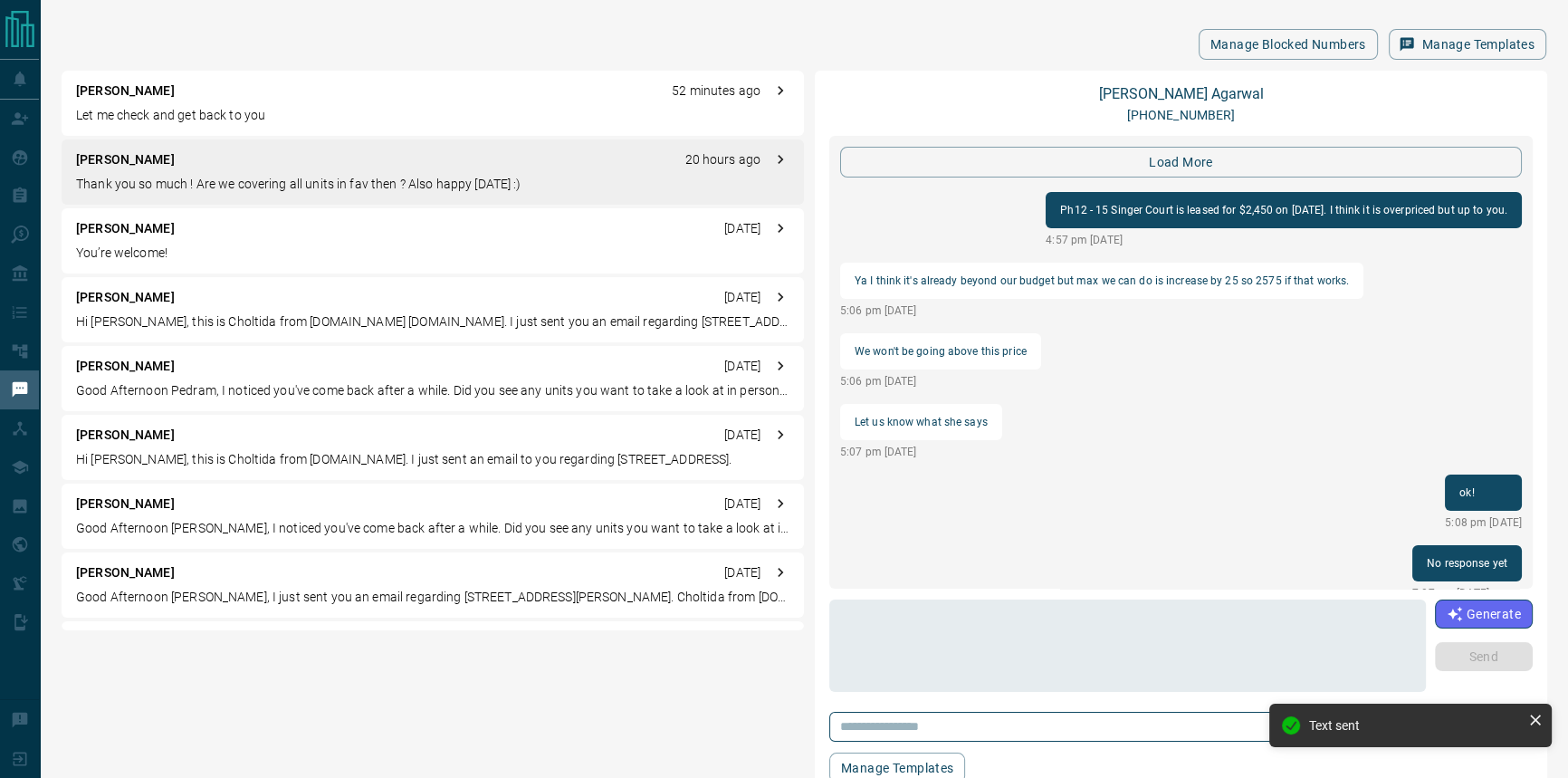
scroll to position [1761, 0]
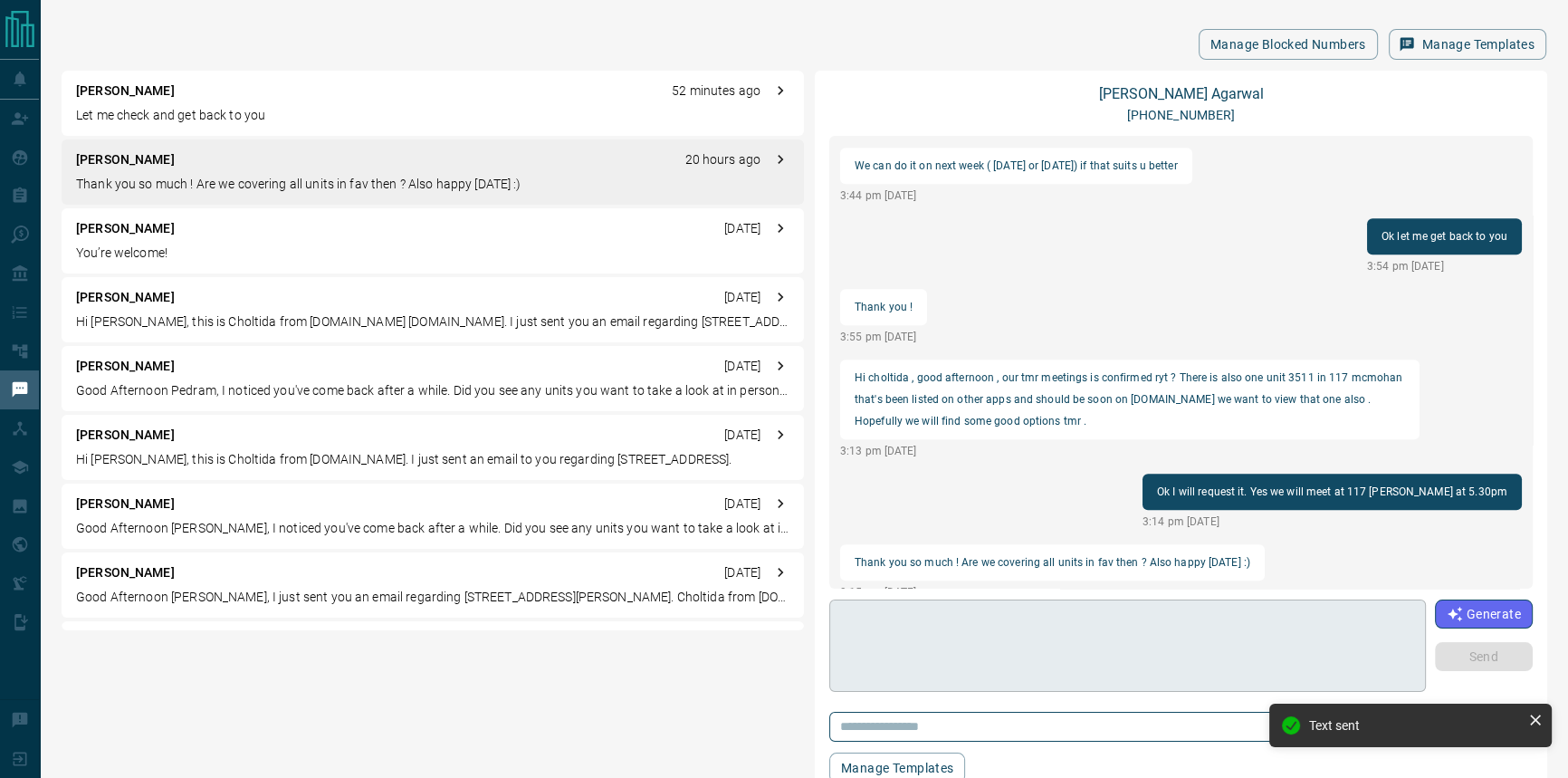
click at [1001, 634] on textarea at bounding box center [1128, 646] width 572 height 77
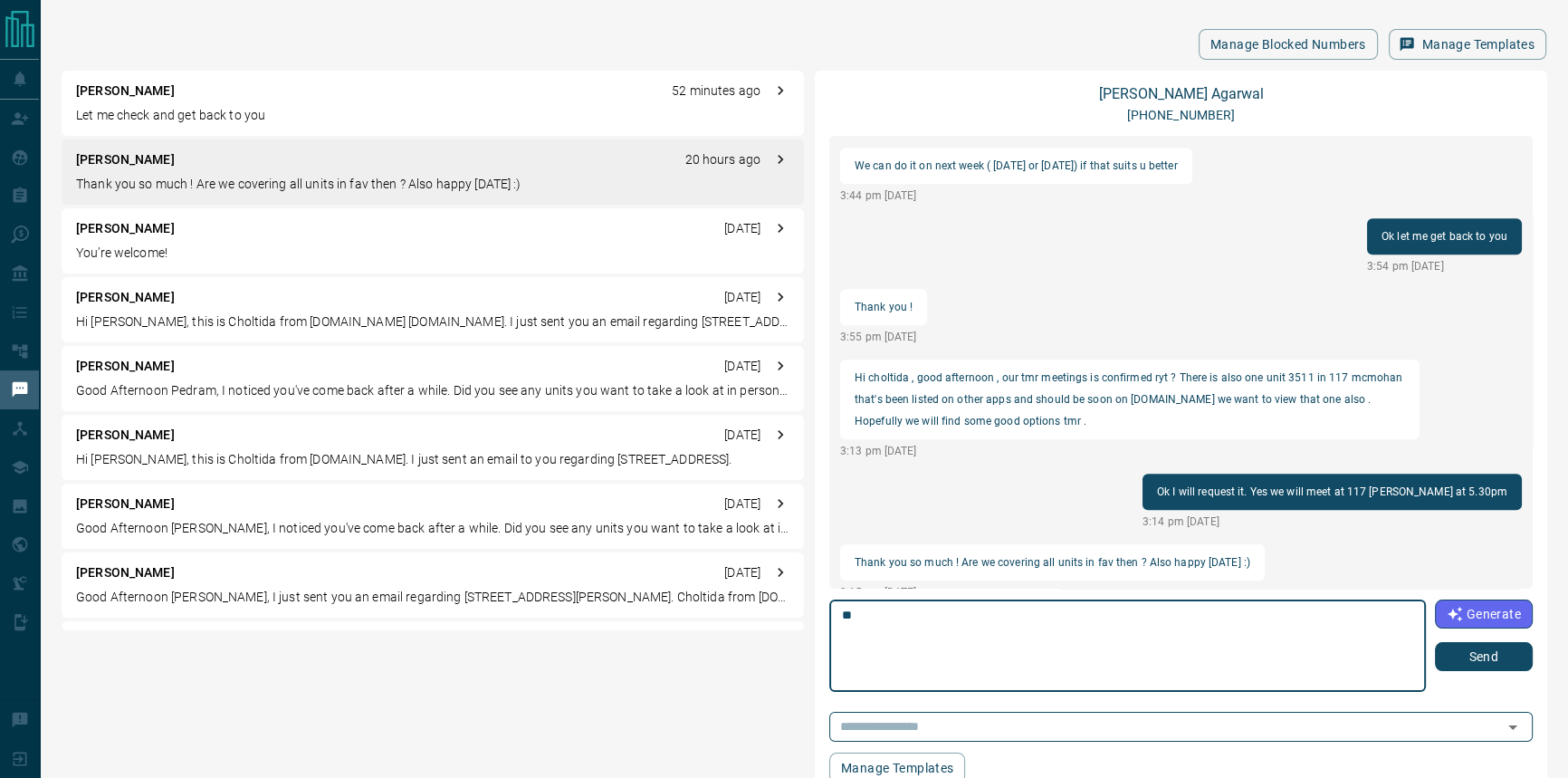
type textarea "*"
click at [1178, 98] on link "[PERSON_NAME]" at bounding box center [1180, 93] width 165 height 18
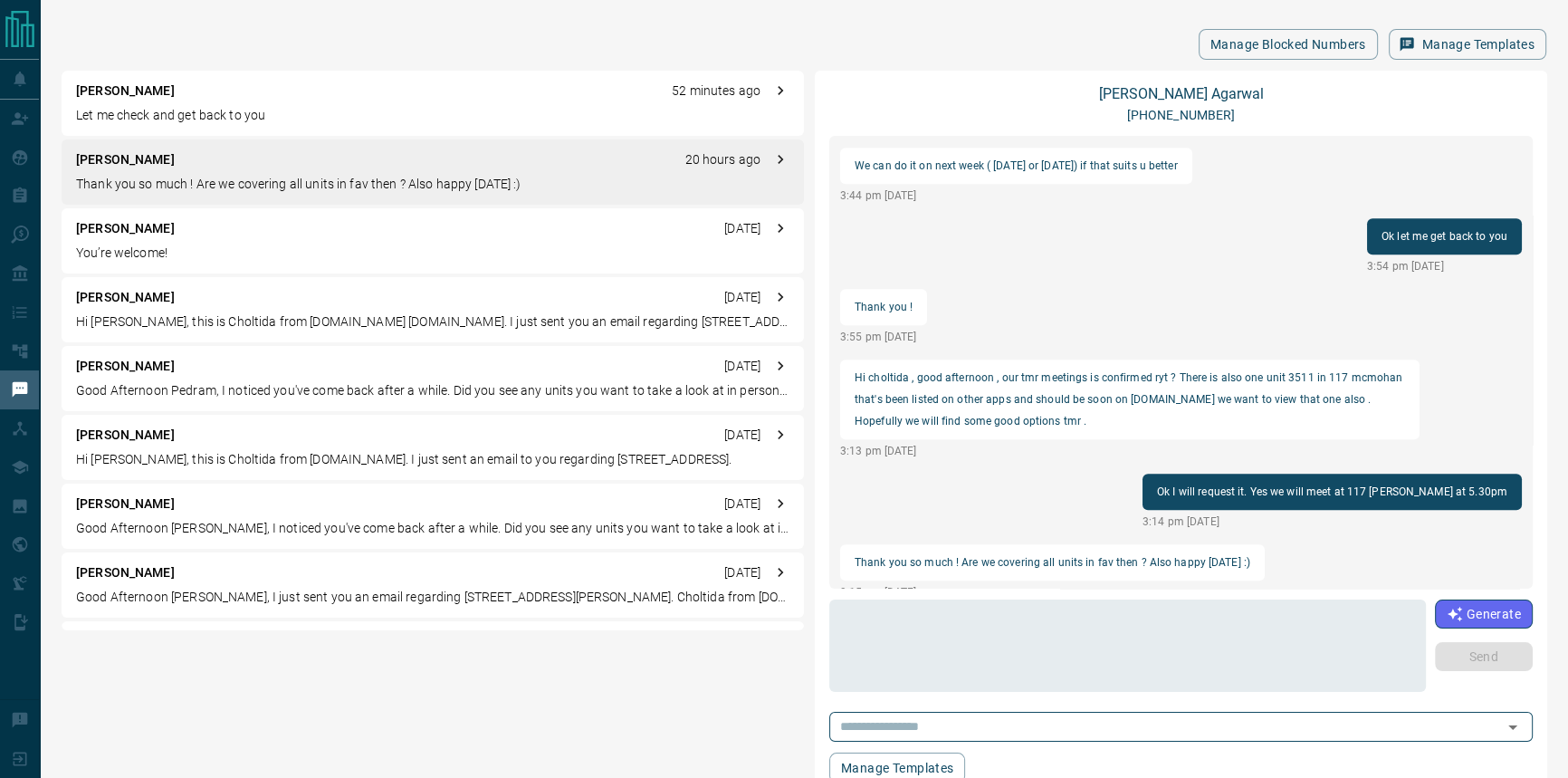
click at [149, 110] on p "Let me check and get back to you" at bounding box center [432, 116] width 714 height 19
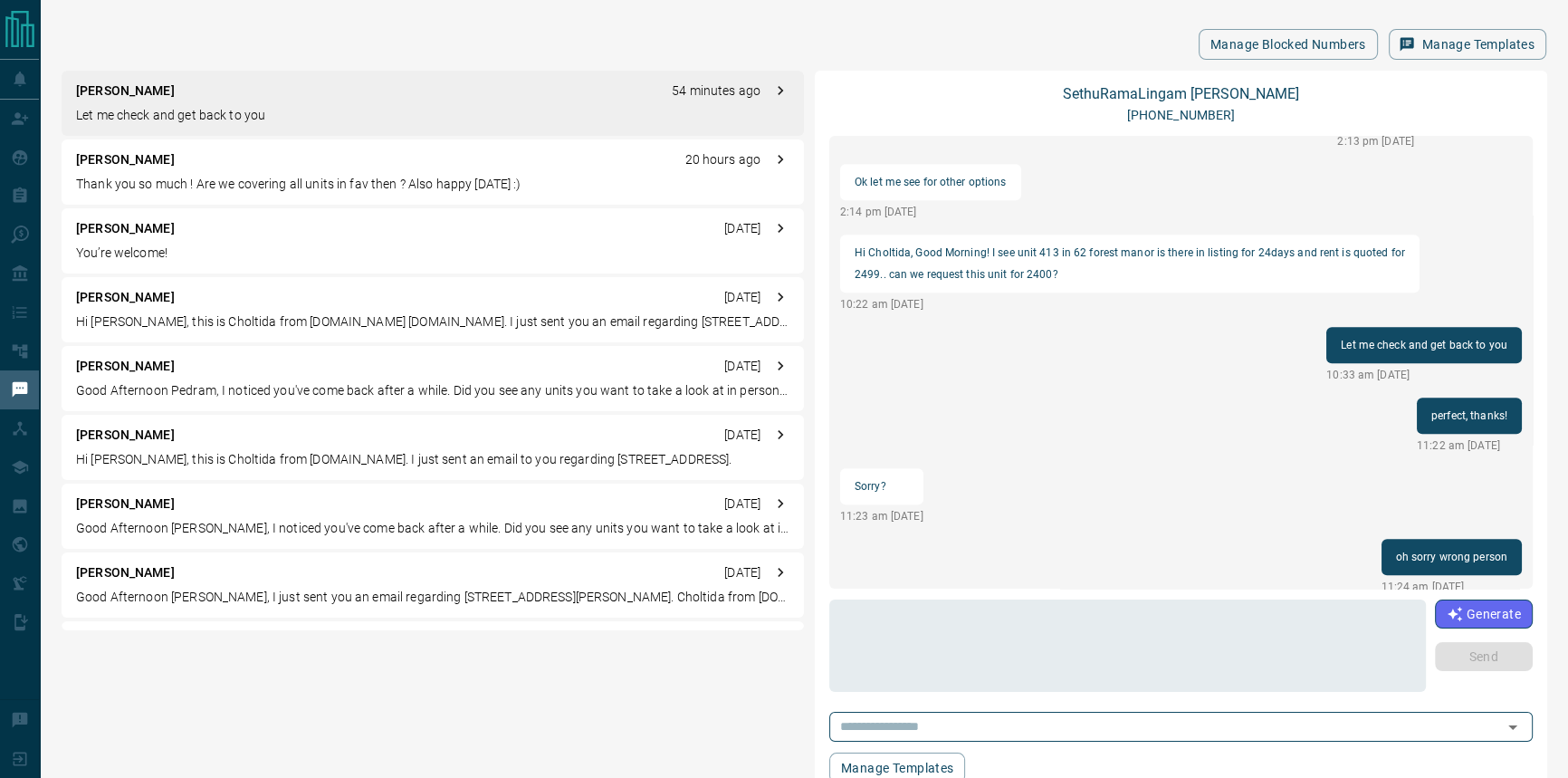
scroll to position [1870, 0]
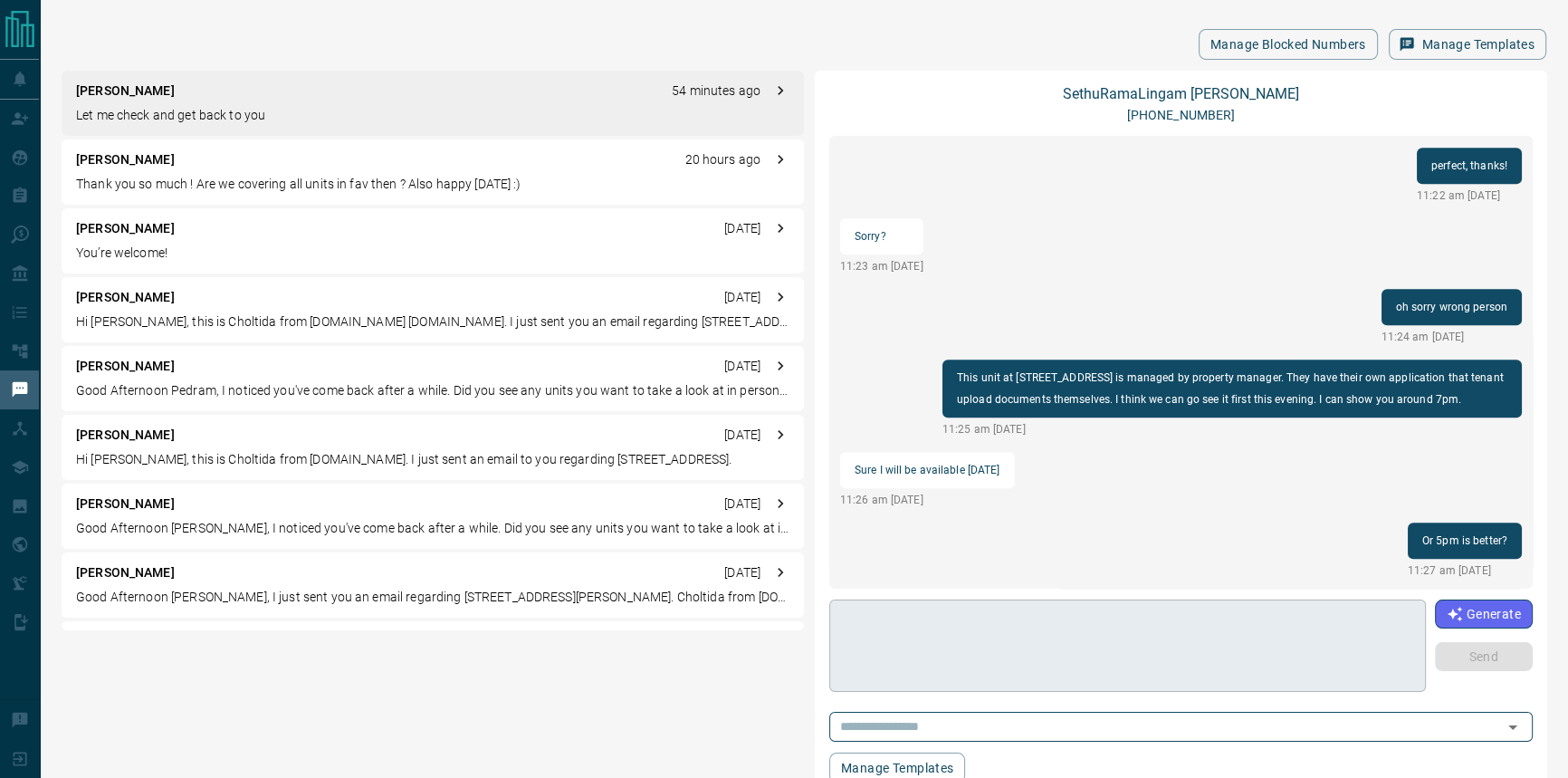
click at [1179, 636] on textarea at bounding box center [1128, 646] width 572 height 77
